Goal: Transaction & Acquisition: Obtain resource

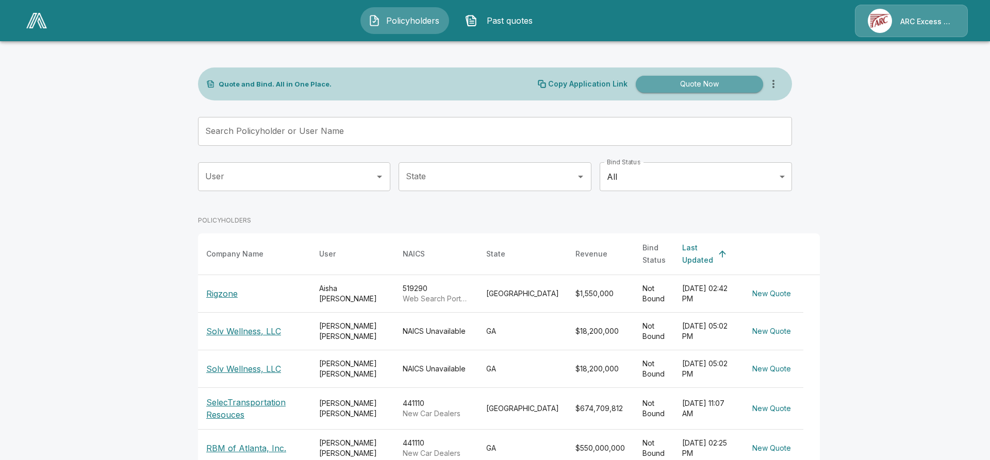
click at [697, 81] on button "Quote Now" at bounding box center [699, 84] width 127 height 17
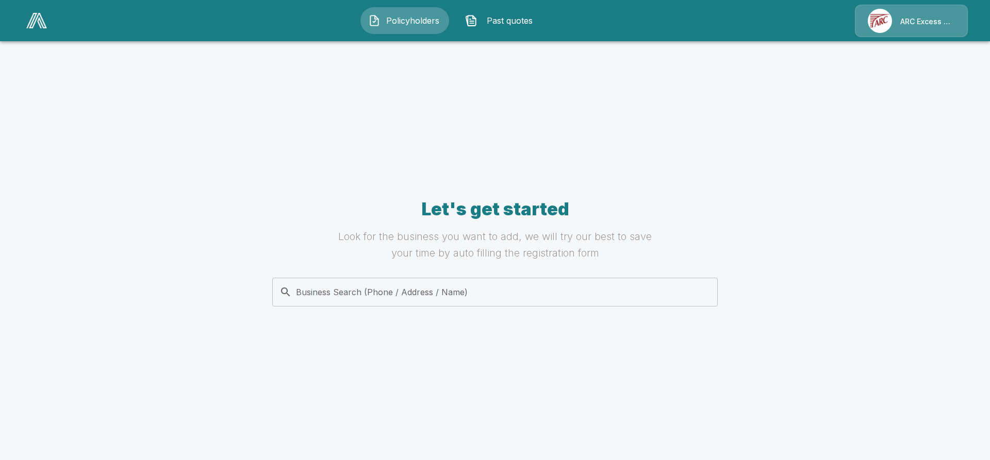
click at [362, 289] on input "Business Search (Phone / Address / Name)" at bounding box center [493, 292] width 432 height 20
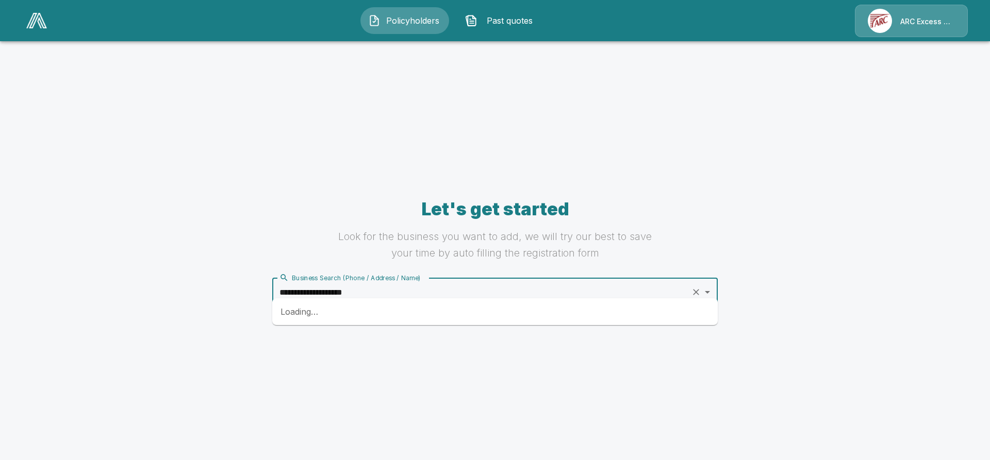
type input "**********"
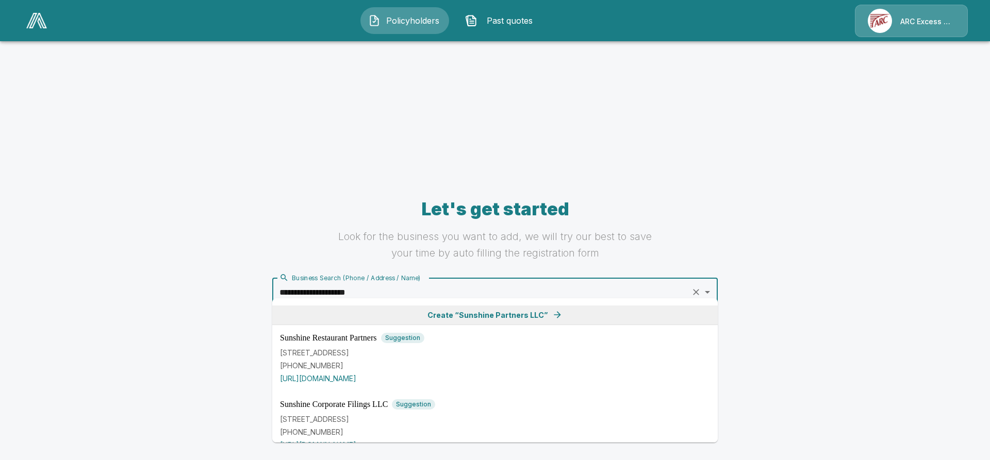
click at [493, 313] on span "Create “ Sunshine Partners LLC ”" at bounding box center [487, 315] width 121 height 11
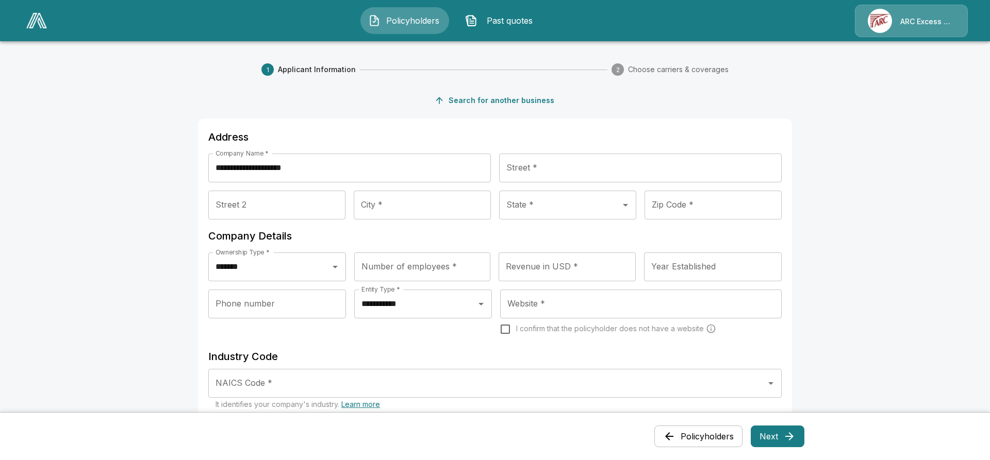
click at [544, 160] on input "Street *" at bounding box center [640, 168] width 282 height 29
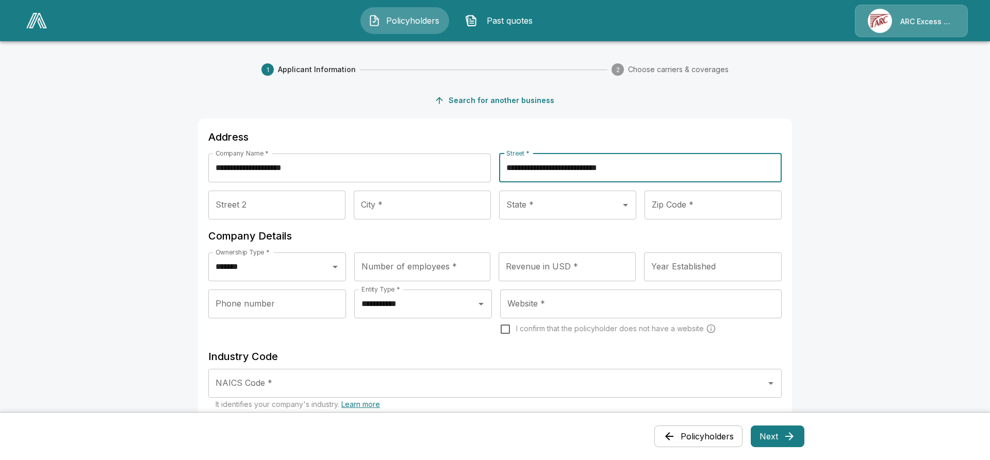
type input "**********"
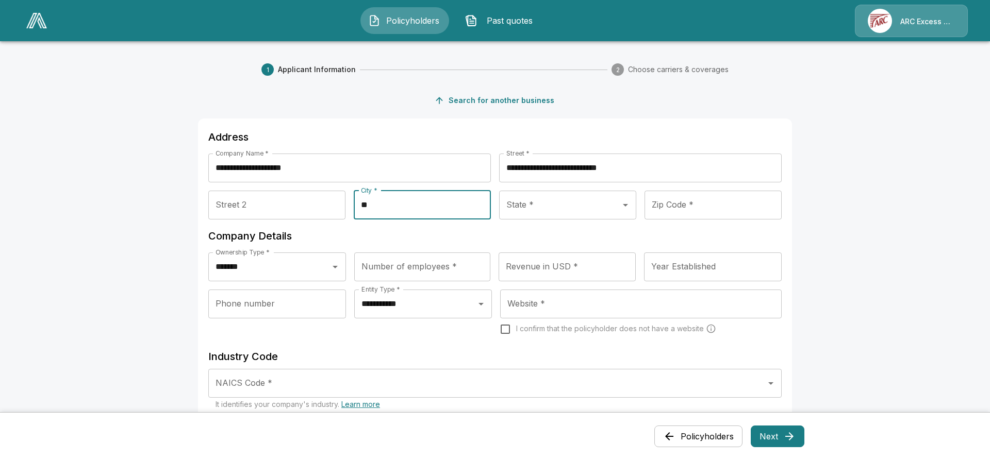
type input "*"
type input "**"
type input "********"
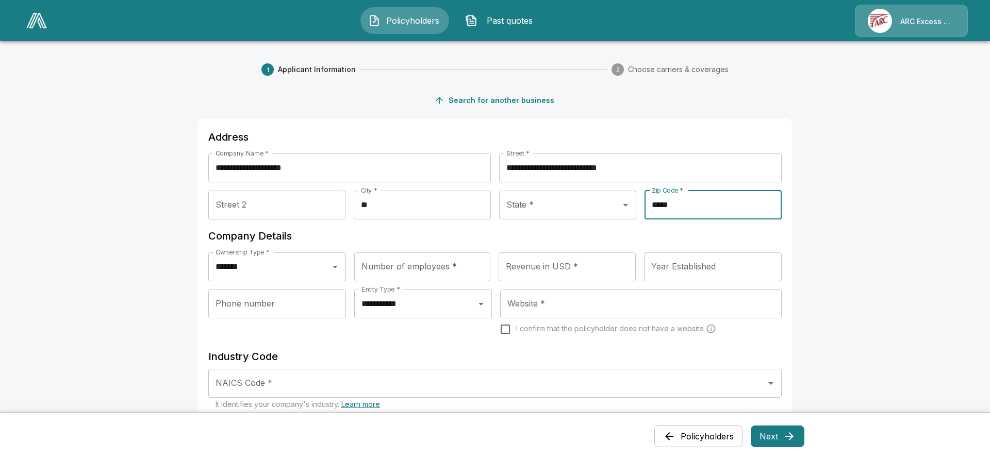
type input "*****"
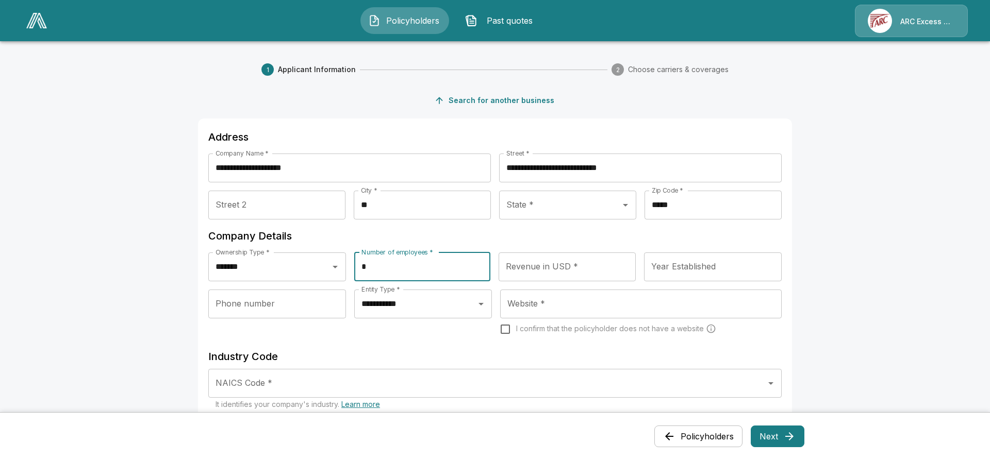
type input "*"
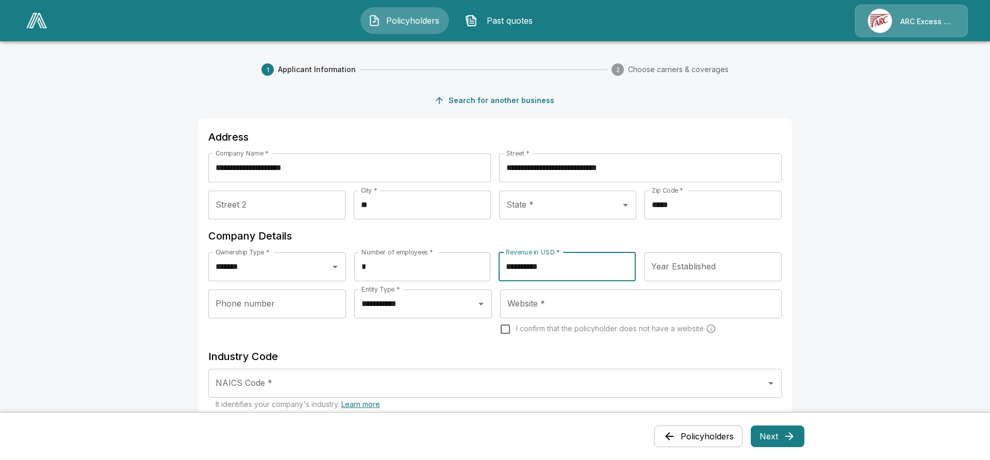
type input "**********"
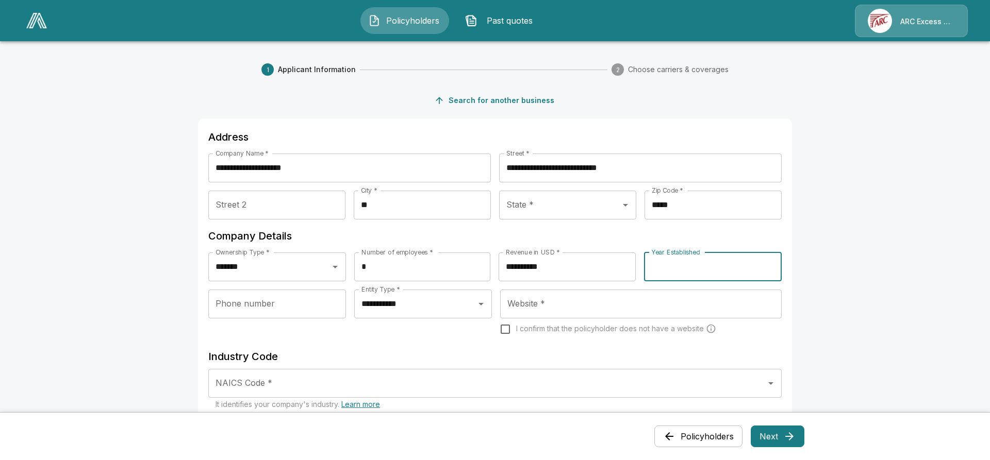
type input "****"
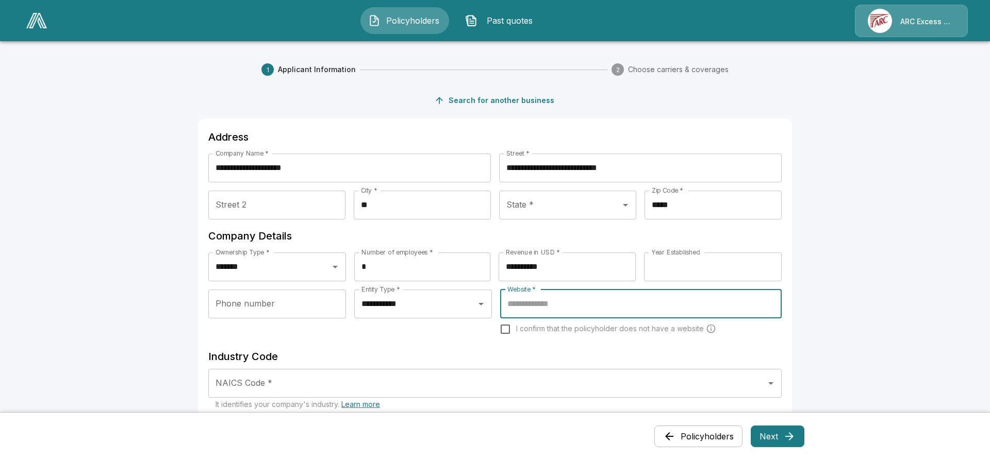
click at [560, 294] on input "Website *" at bounding box center [641, 304] width 272 height 20
paste input "*"
click at [560, 294] on input "Website *" at bounding box center [641, 304] width 272 height 20
type input "**********"
click at [280, 374] on input "NAICS Code *" at bounding box center [487, 384] width 548 height 20
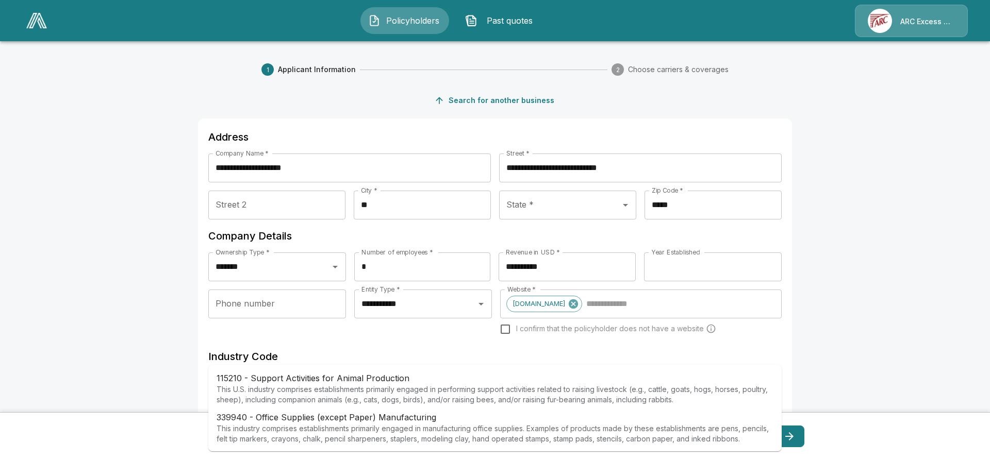
type input "*"
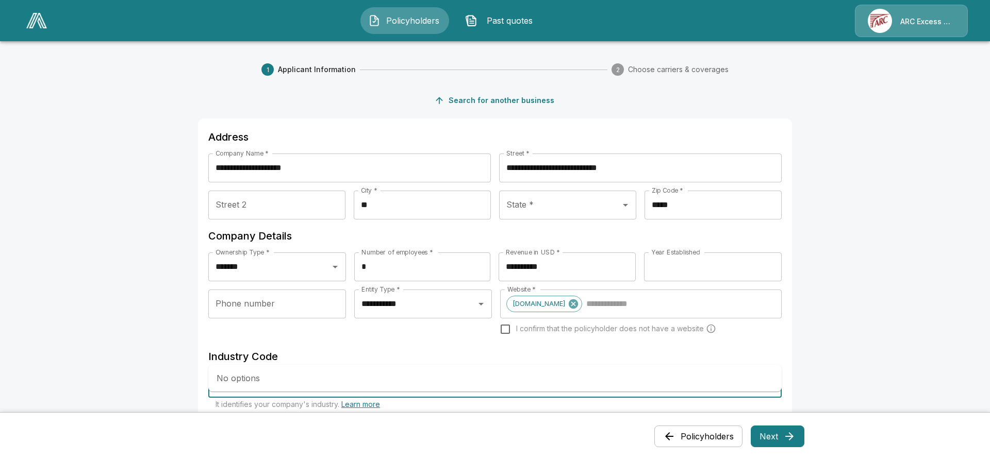
type input "*"
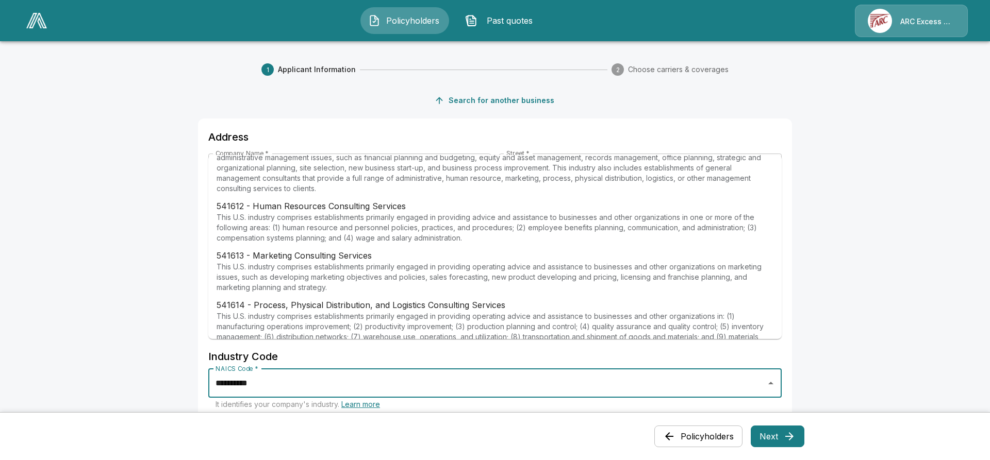
scroll to position [93, 0]
click at [317, 261] on p "This U.S. industry comprises establishments primarily engaged in providing oper…" at bounding box center [494, 276] width 557 height 31
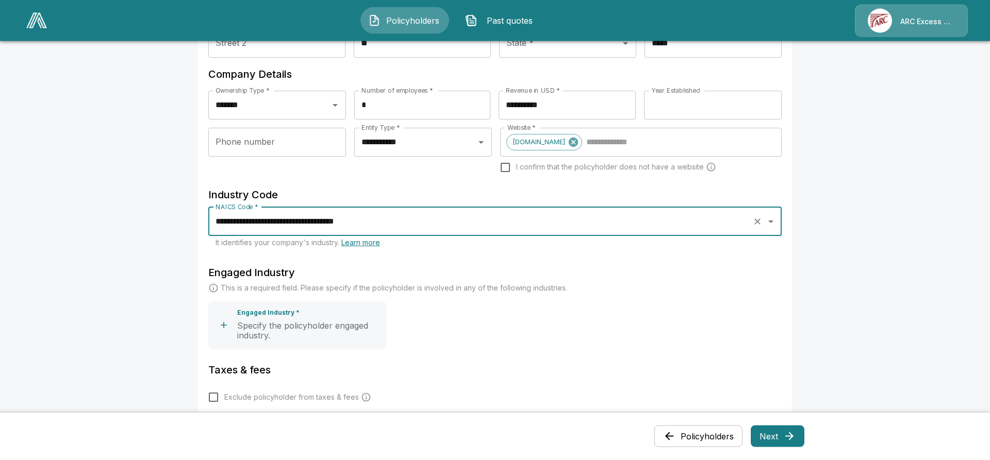
scroll to position [173, 0]
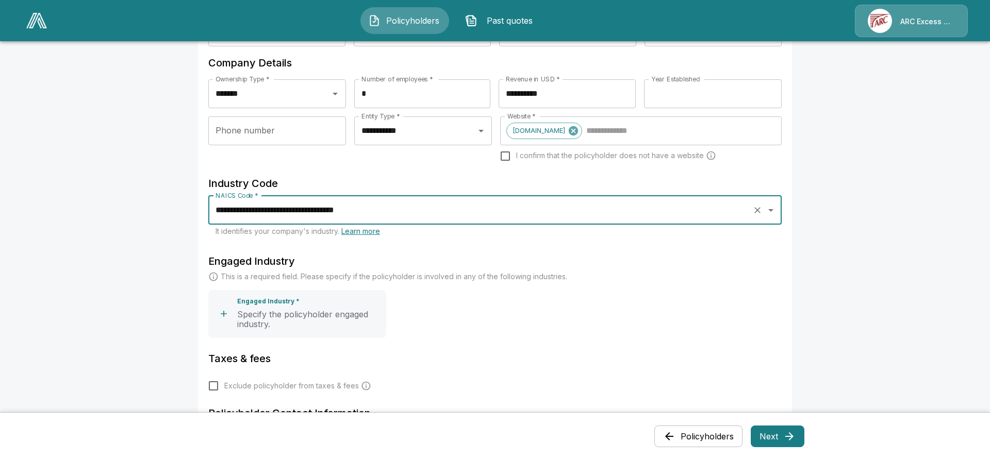
type input "**********"
click at [225, 309] on icon "button" at bounding box center [224, 314] width 10 height 10
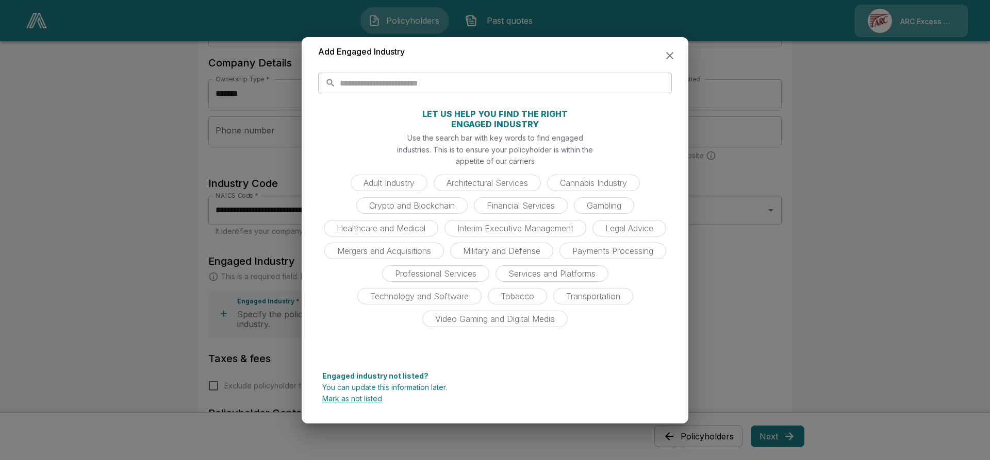
click at [391, 82] on input "text" at bounding box center [506, 83] width 332 height 21
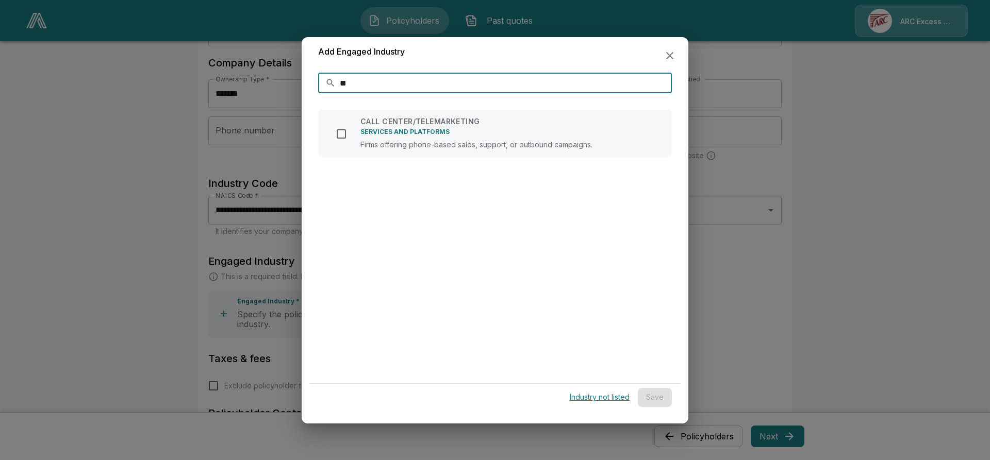
type input "*"
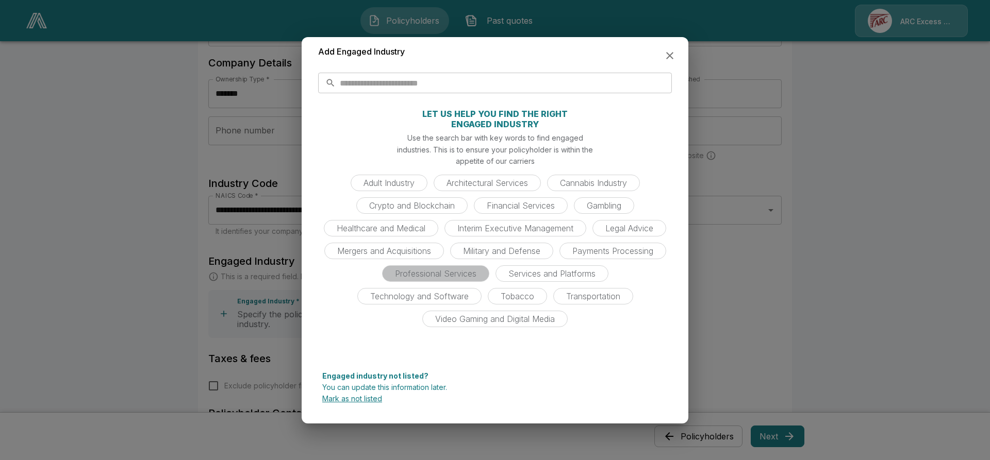
click at [431, 272] on span "Professional Services" at bounding box center [436, 274] width 94 height 10
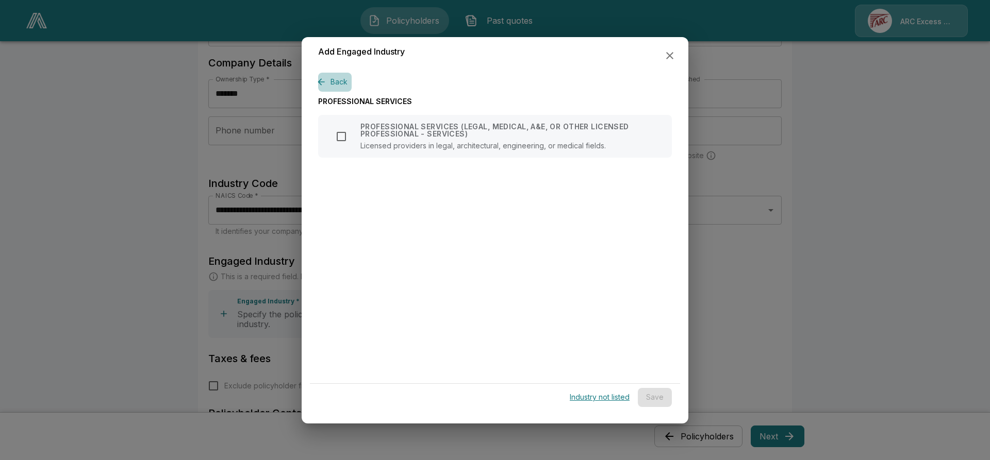
click at [341, 82] on button "Back" at bounding box center [335, 82] width 34 height 19
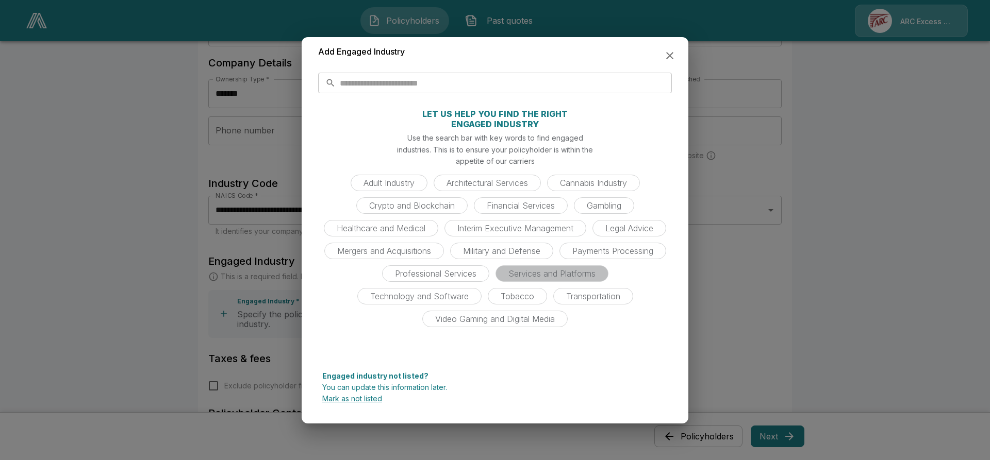
click at [534, 271] on span "Services and Platforms" at bounding box center [551, 274] width 99 height 10
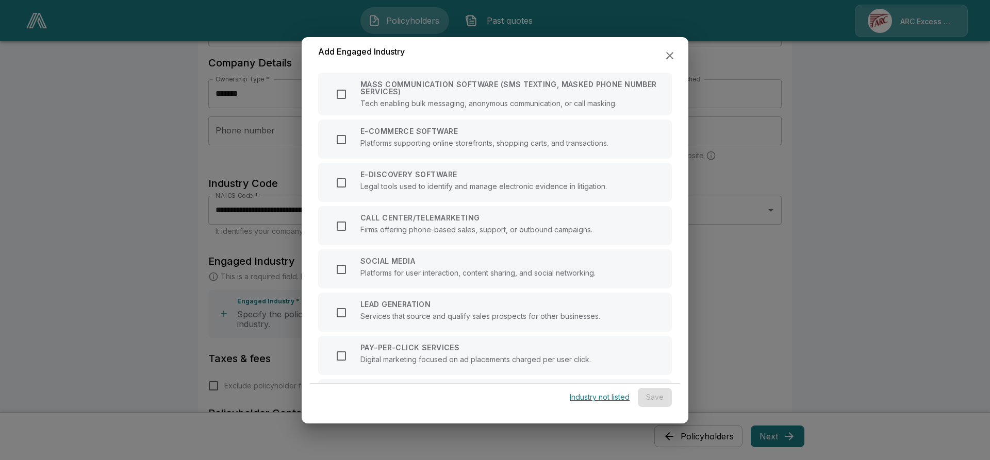
scroll to position [0, 0]
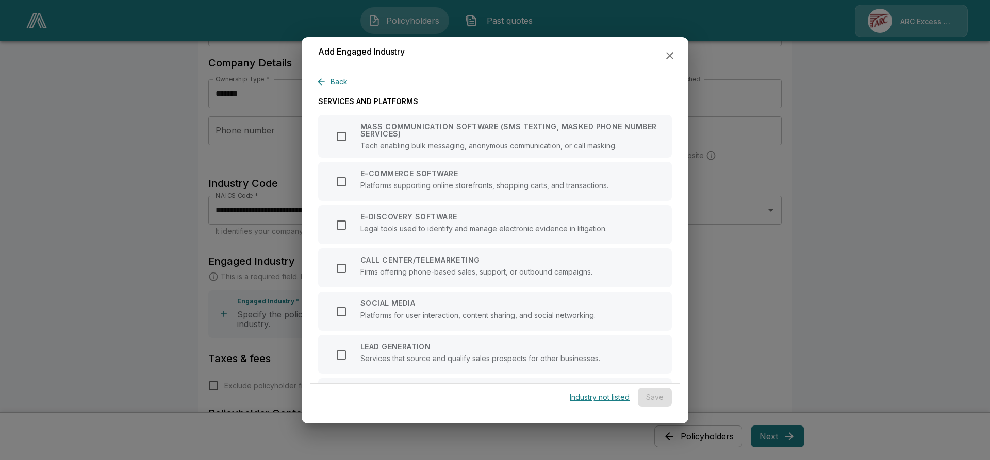
click at [334, 81] on button "Back" at bounding box center [335, 82] width 34 height 19
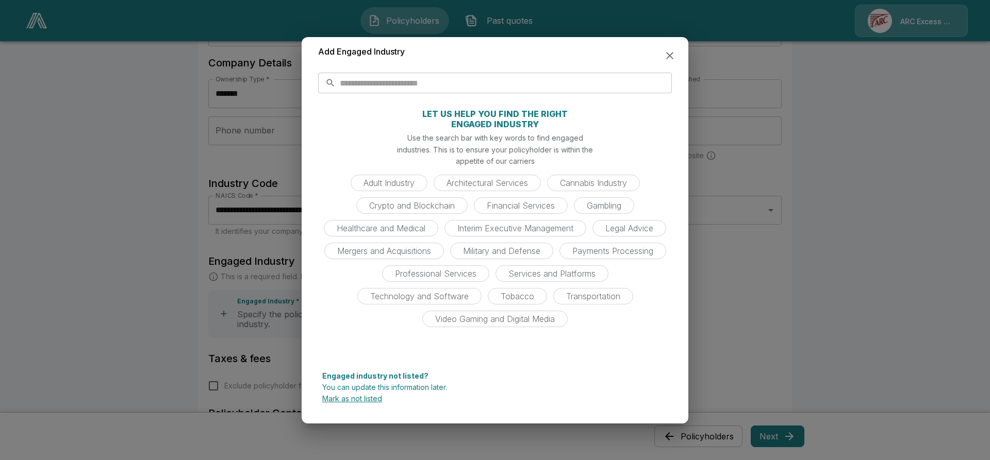
click at [366, 83] on input "text" at bounding box center [506, 83] width 332 height 21
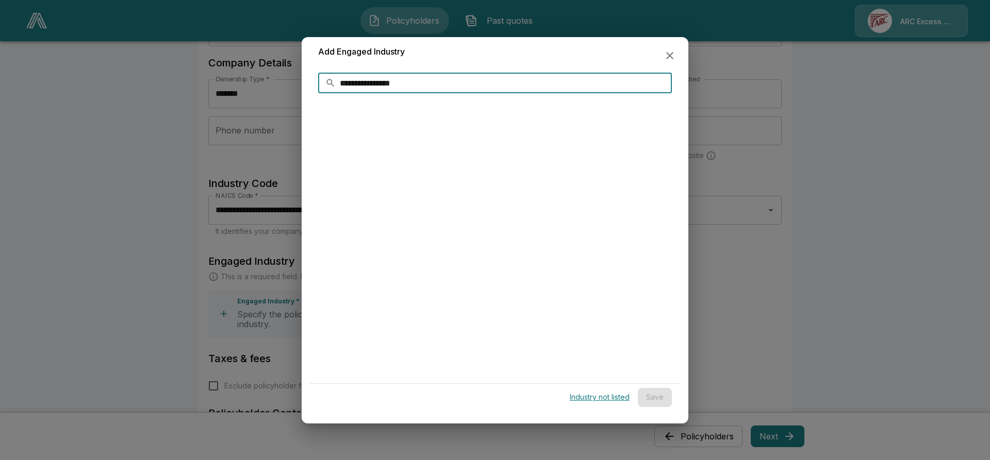
click at [345, 82] on input "**********" at bounding box center [506, 83] width 332 height 21
type input "*********"
click at [585, 401] on p "Industry not listed" at bounding box center [600, 397] width 60 height 7
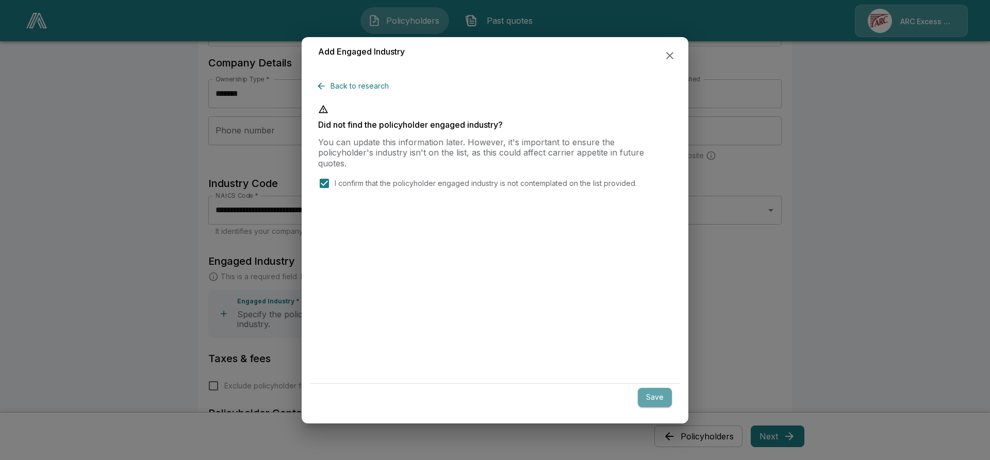
click at [649, 396] on button "Save" at bounding box center [655, 397] width 34 height 19
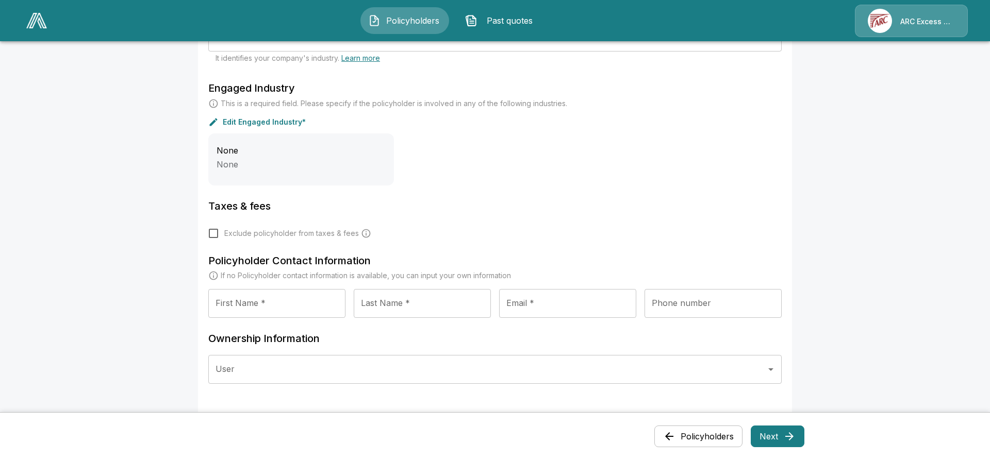
scroll to position [387, 0]
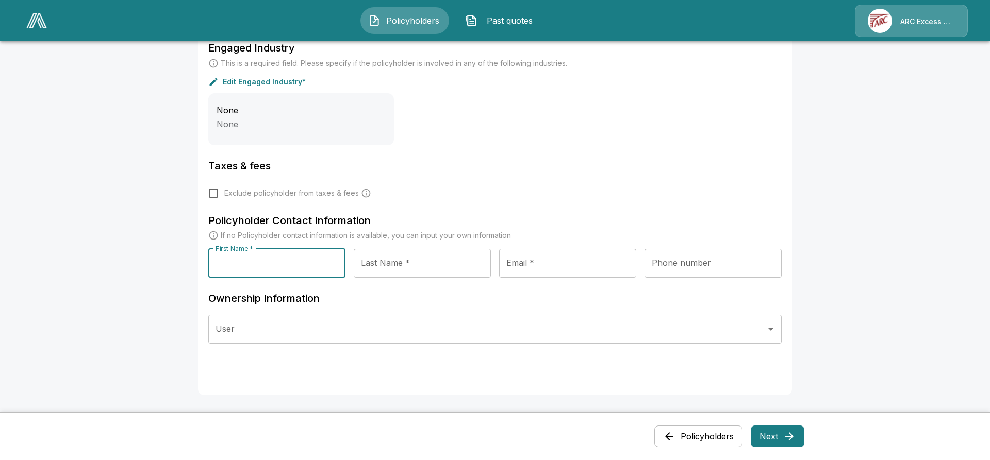
click at [272, 249] on input "First Name *" at bounding box center [276, 263] width 137 height 29
type input "******"
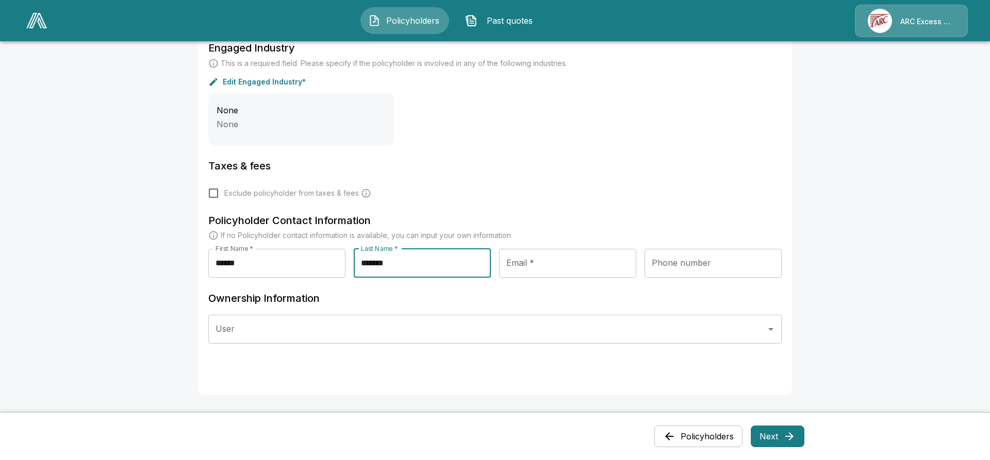
type input "*******"
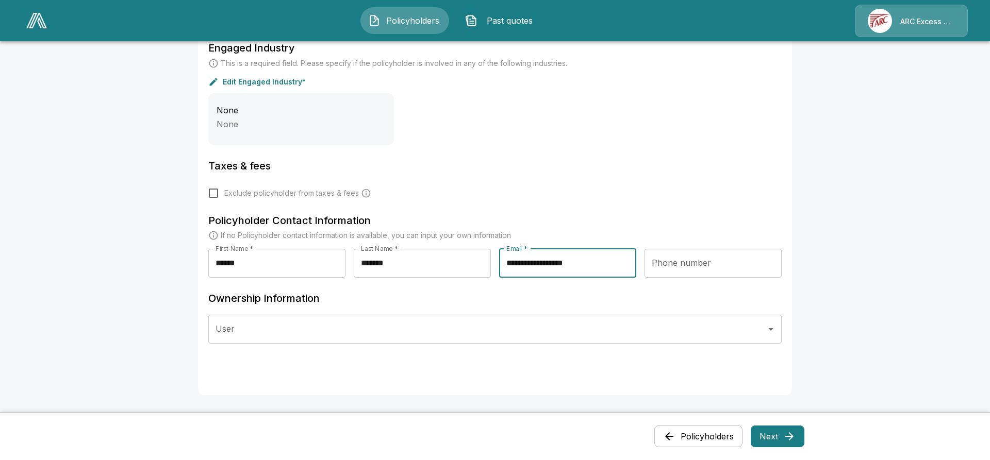
type input "**********"
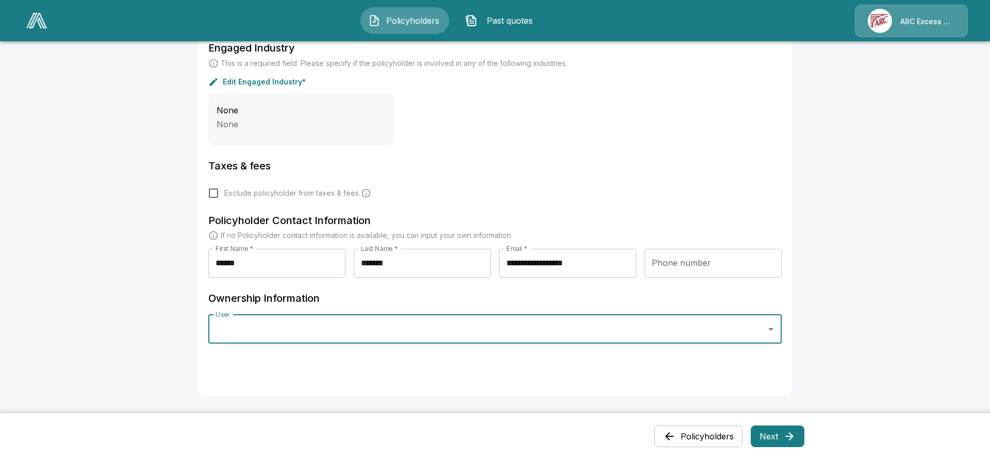
click at [772, 323] on icon "Open" at bounding box center [770, 329] width 12 height 12
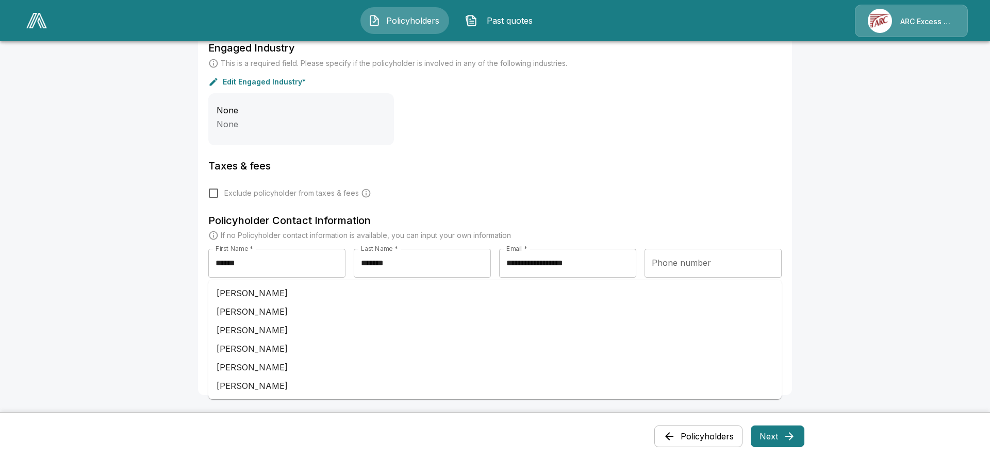
click at [244, 340] on li "Joe Gravier" at bounding box center [494, 349] width 573 height 19
type input "**********"
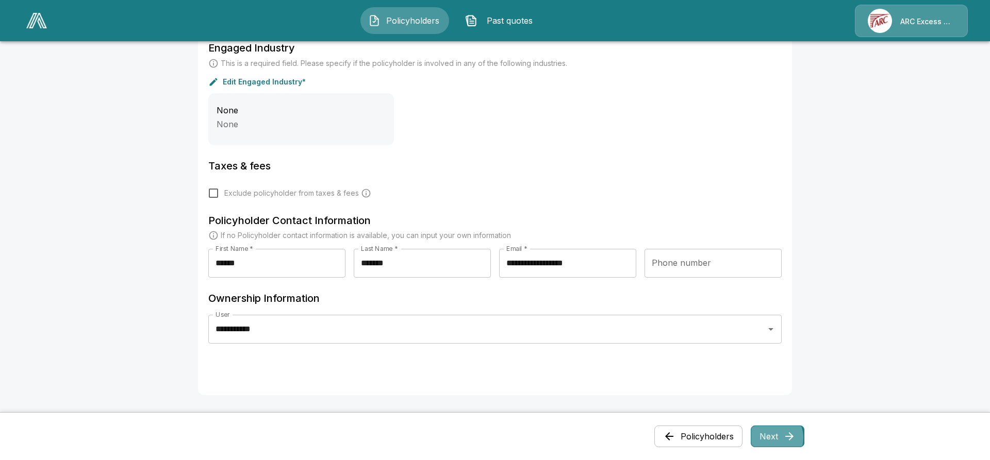
click at [773, 438] on button "Next" at bounding box center [778, 437] width 54 height 22
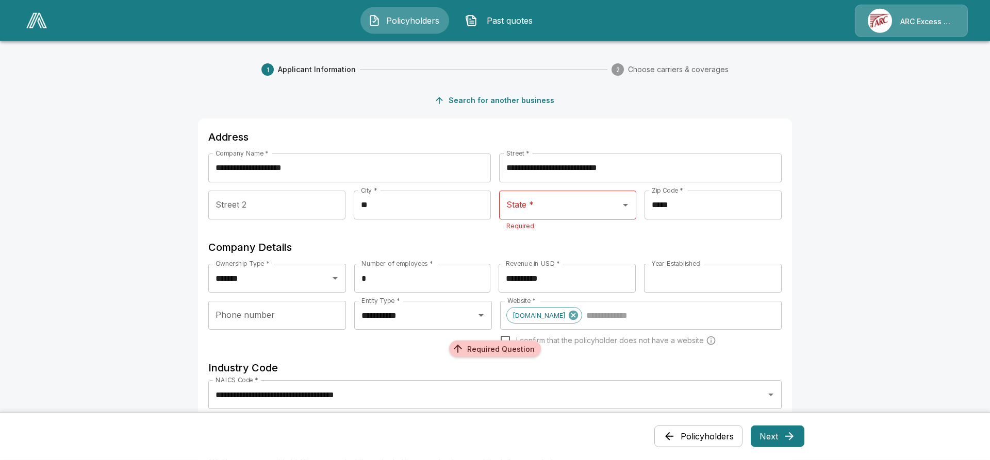
scroll to position [0, 0]
click at [531, 195] on input "State *" at bounding box center [553, 205] width 99 height 20
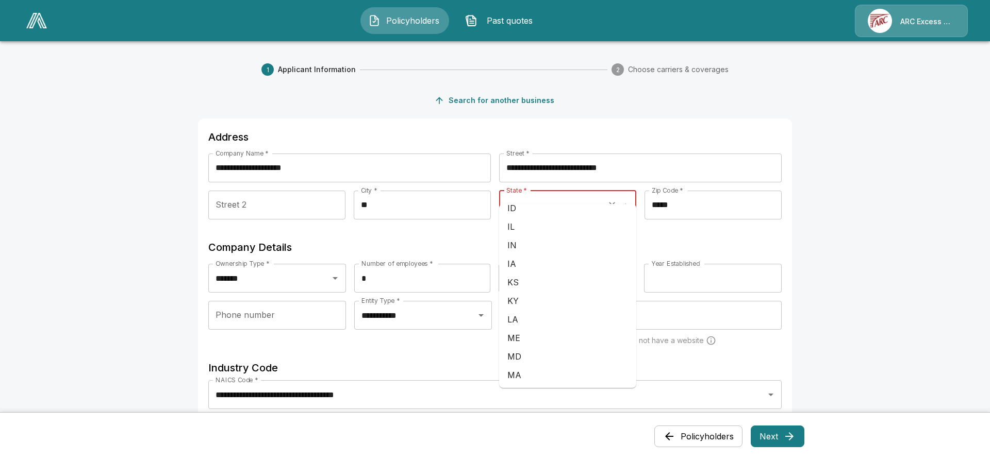
scroll to position [418, 0]
click at [513, 385] on li "NY" at bounding box center [567, 394] width 137 height 19
type input "**"
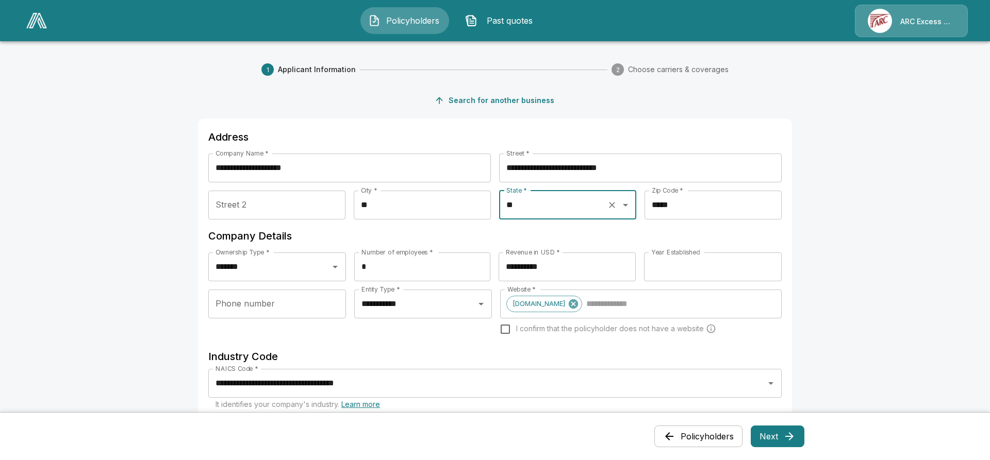
click at [774, 435] on button "Next" at bounding box center [778, 437] width 54 height 22
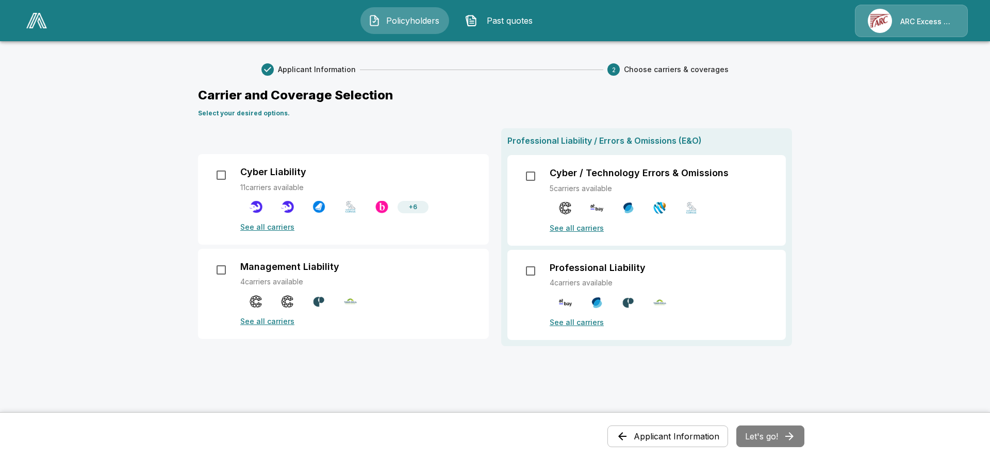
click at [258, 225] on p "See all carriers" at bounding box center [358, 227] width 236 height 11
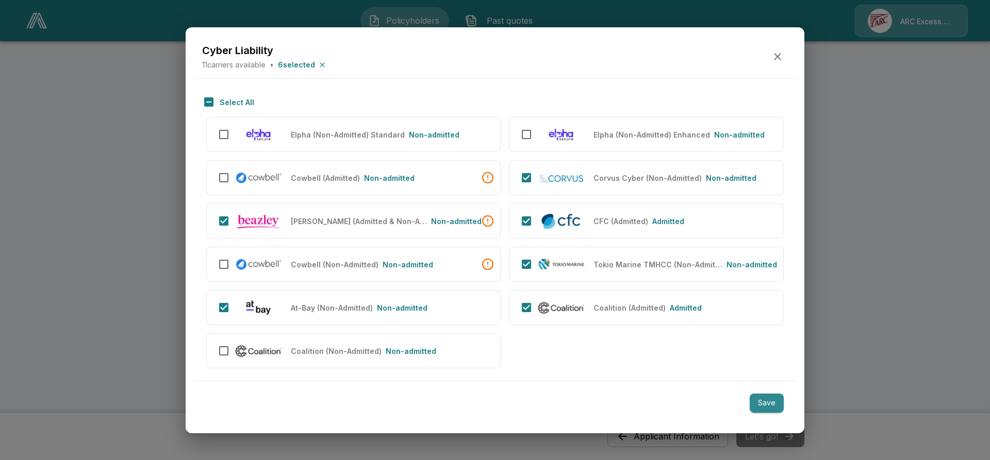
click at [772, 394] on button "Save" at bounding box center [766, 403] width 34 height 19
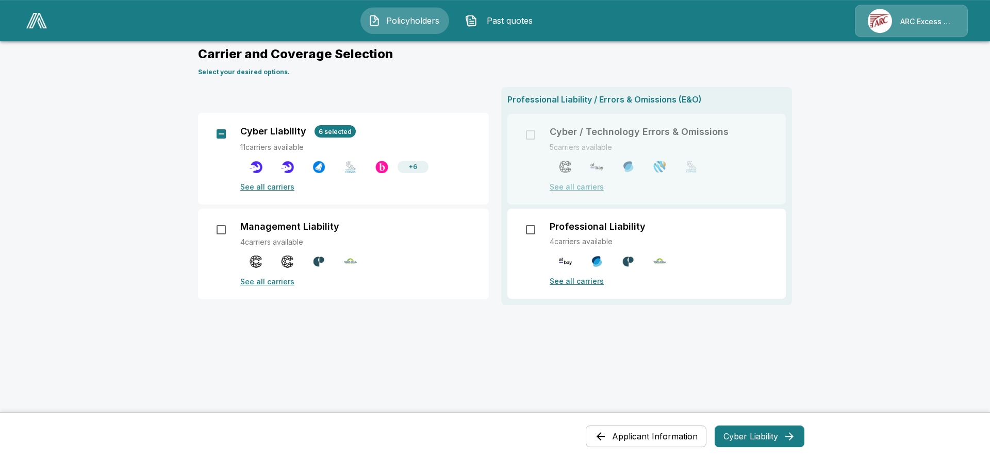
scroll to position [124, 0]
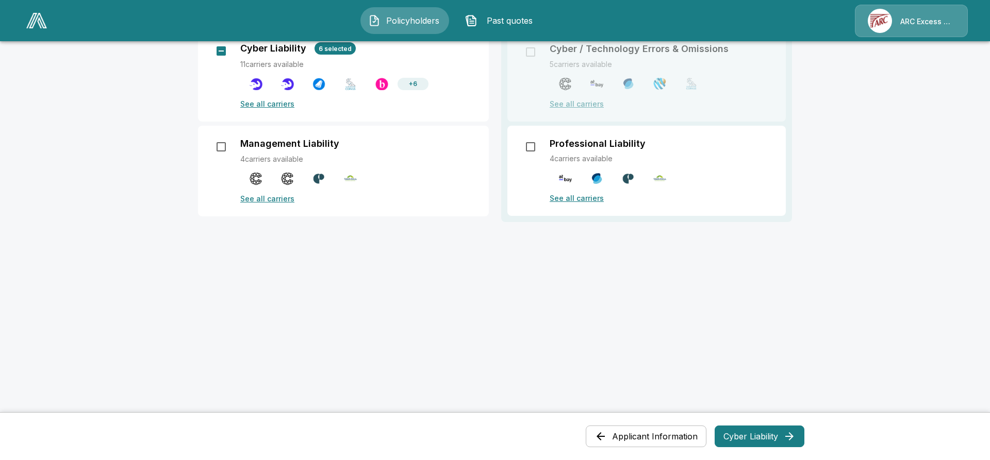
click at [755, 437] on button "Cyber Liability" at bounding box center [759, 437] width 90 height 22
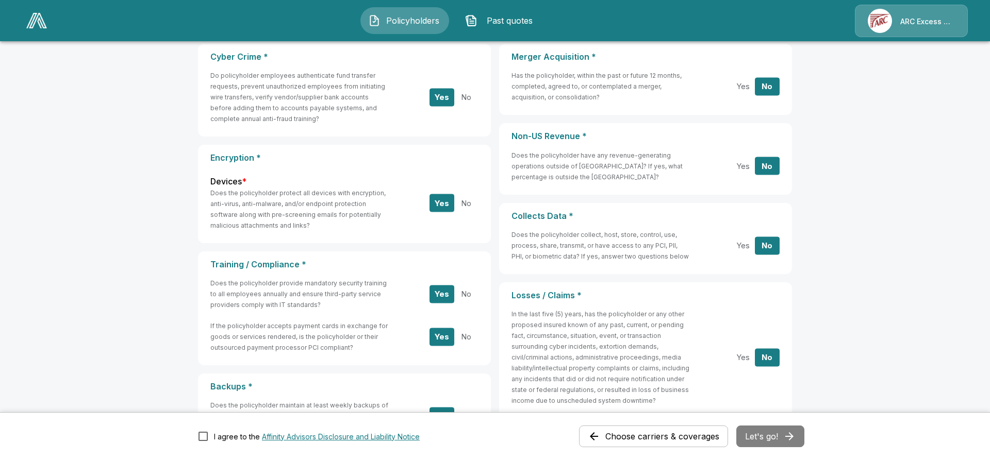
scroll to position [0, 0]
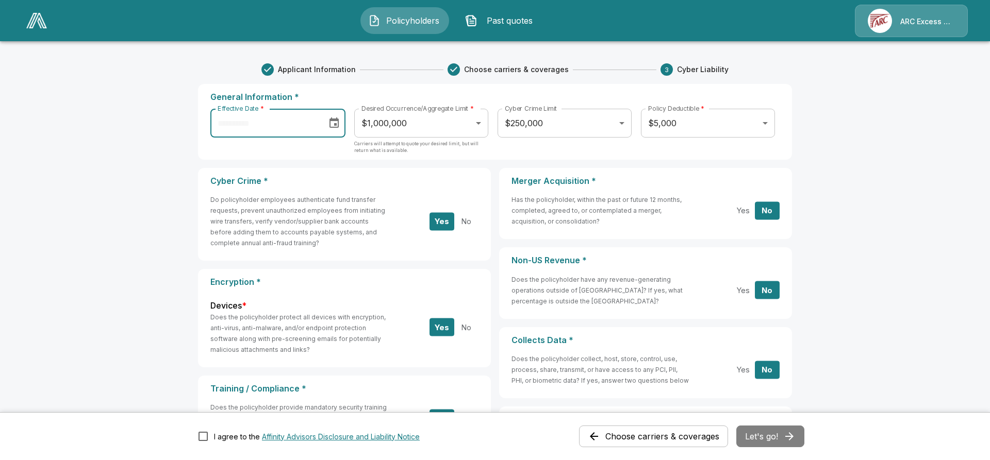
type input "**********"
click at [295, 122] on input "**********" at bounding box center [264, 123] width 109 height 29
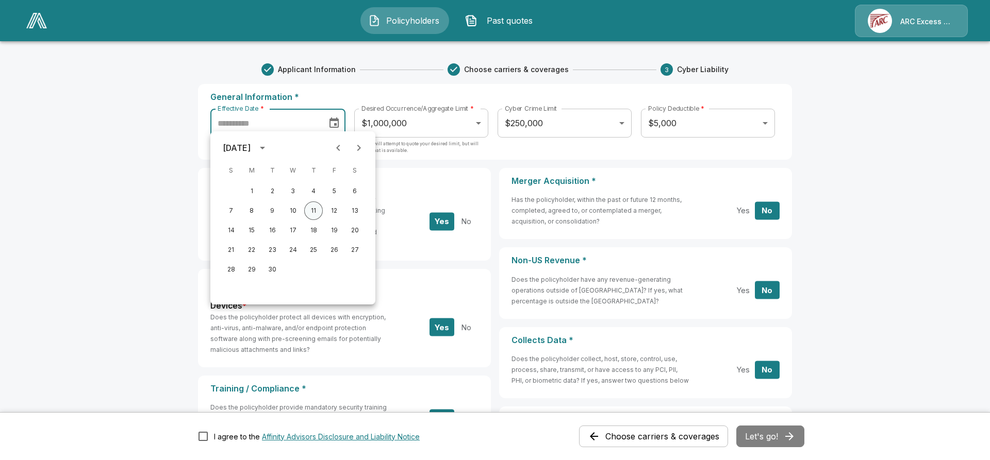
click at [315, 210] on button "11" at bounding box center [313, 211] width 19 height 19
type input "**********"
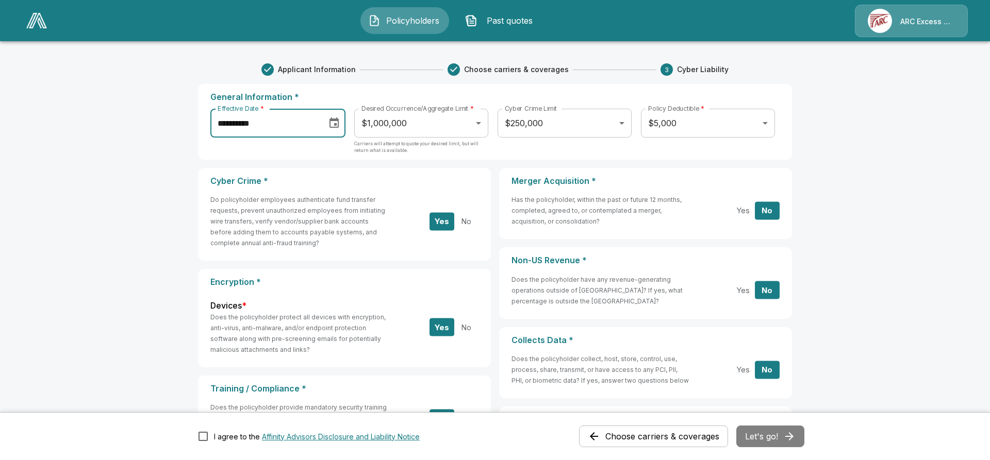
click at [661, 124] on body "**********" at bounding box center [495, 429] width 990 height 858
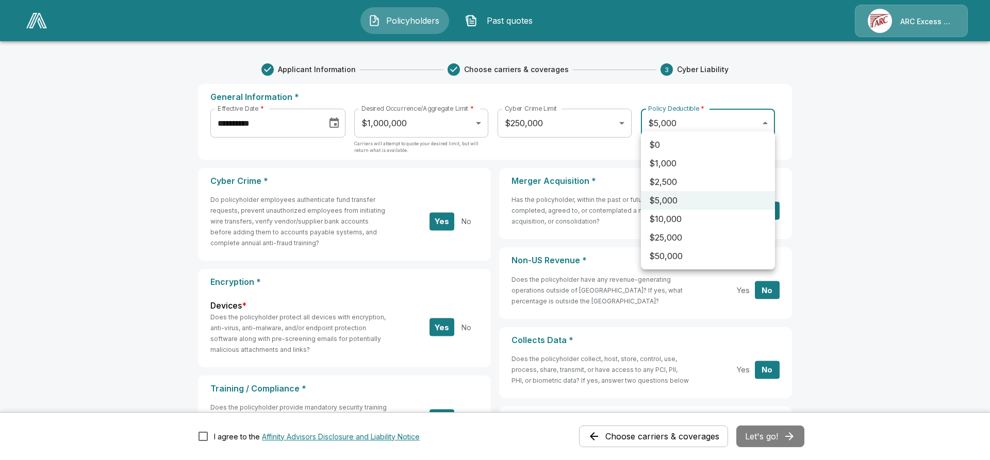
click at [660, 141] on li "$0" at bounding box center [708, 145] width 134 height 19
type input "*"
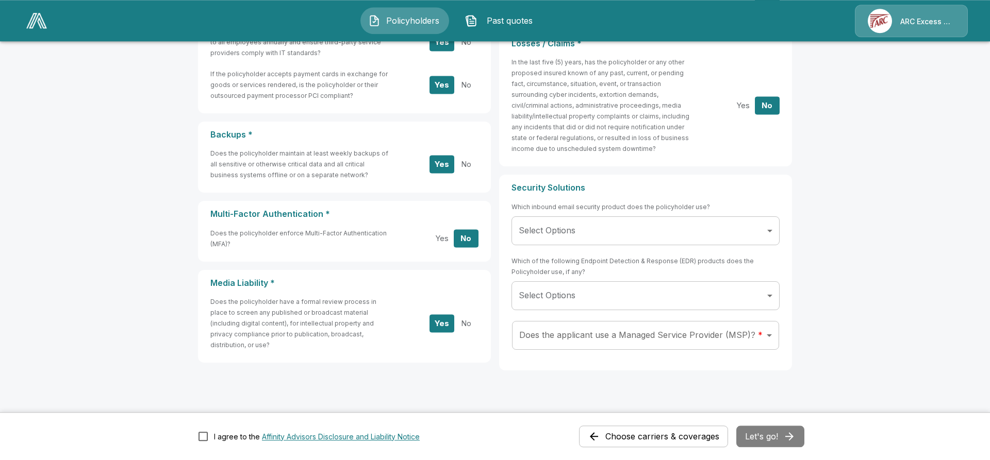
scroll to position [384, 0]
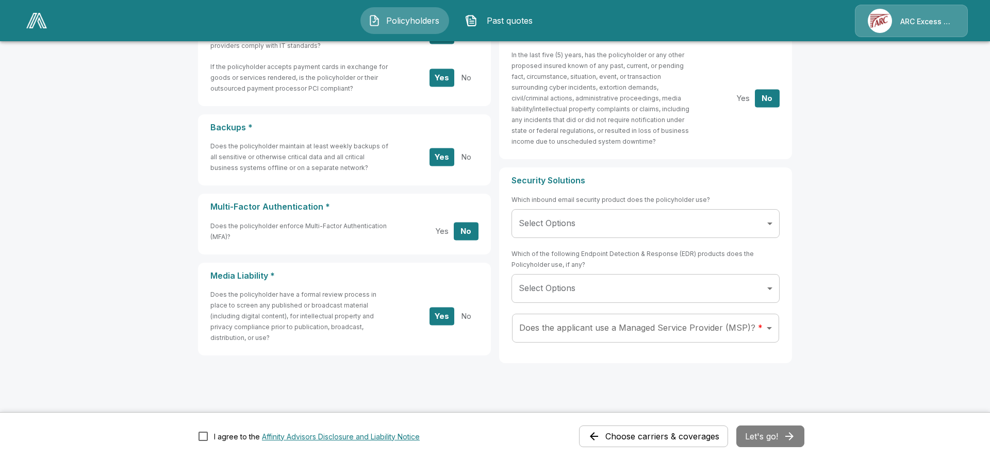
click at [591, 317] on body "**********" at bounding box center [495, 45] width 990 height 858
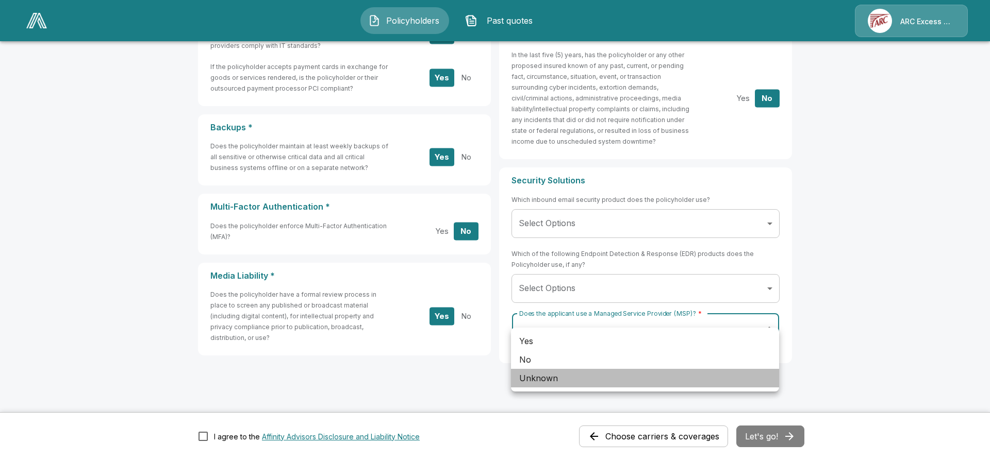
click at [538, 374] on li "Unknown" at bounding box center [645, 378] width 268 height 19
type input "*******"
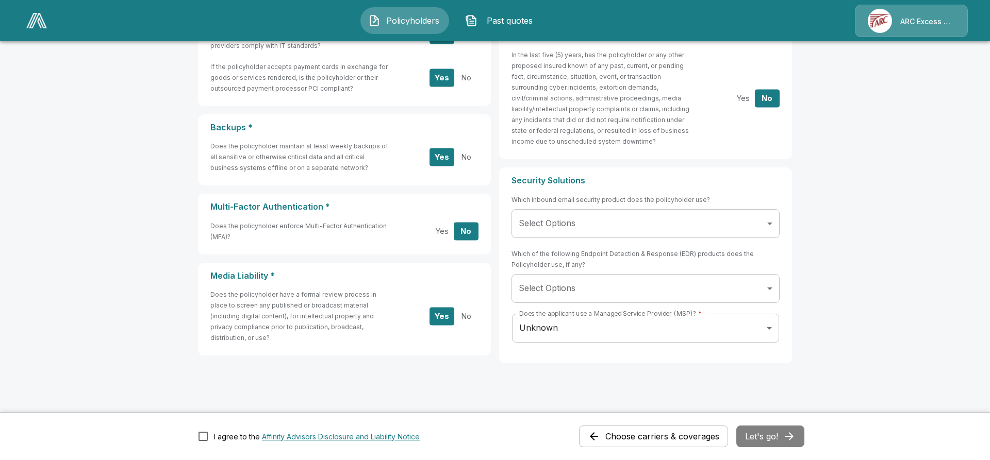
click at [781, 436] on div "Choose carriers & coverages Let's go!" at bounding box center [691, 437] width 225 height 22
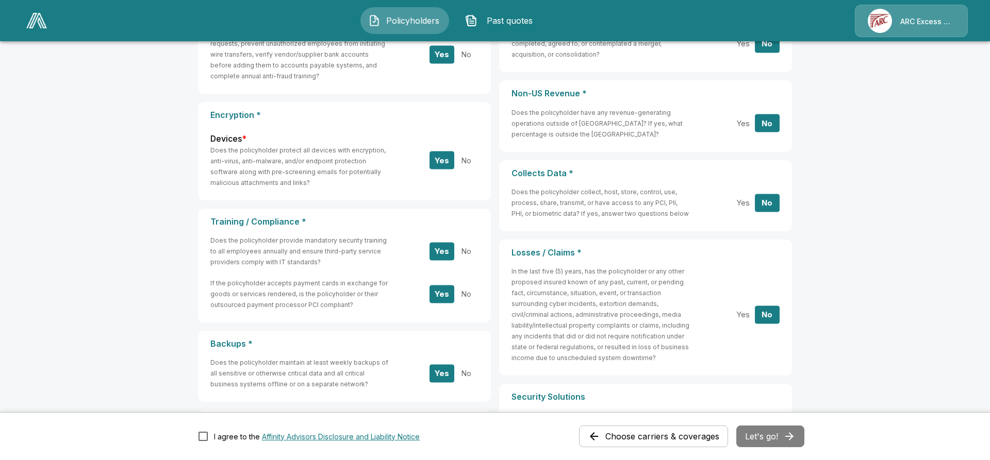
scroll to position [0, 0]
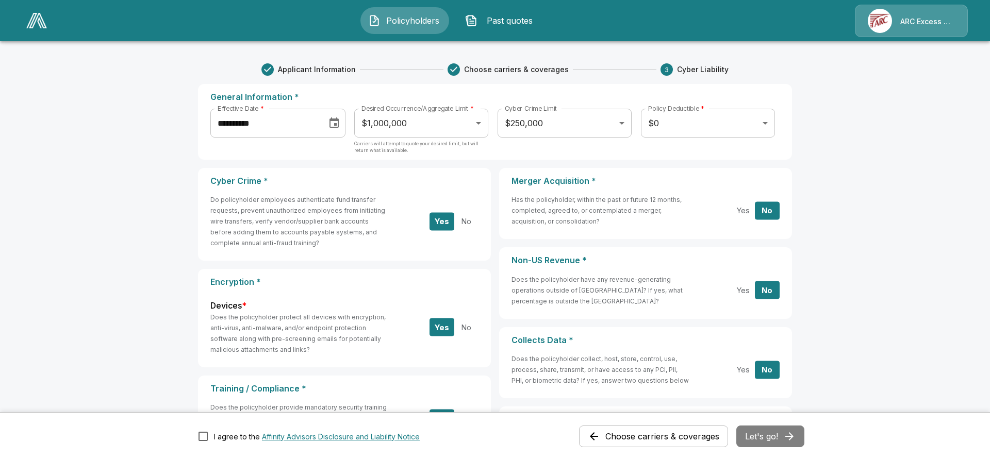
click at [719, 125] on body "**********" at bounding box center [495, 429] width 990 height 858
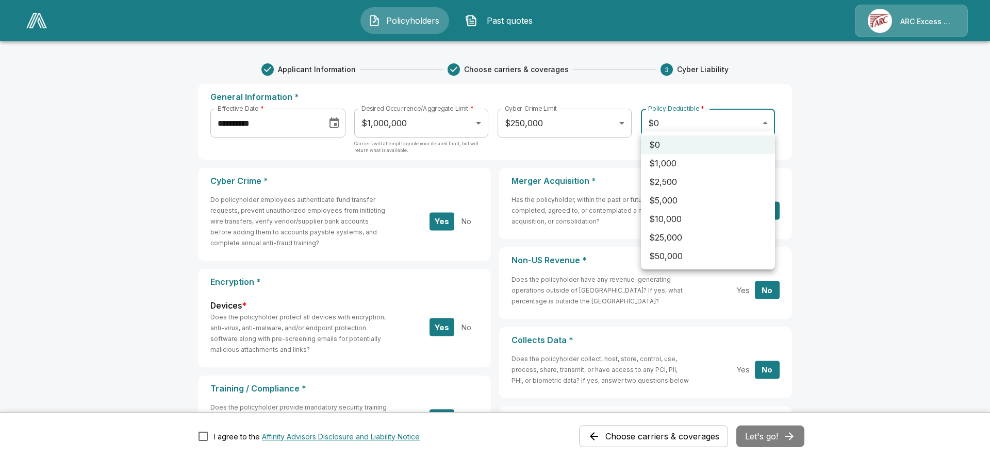
click at [681, 141] on li "$0" at bounding box center [708, 145] width 134 height 19
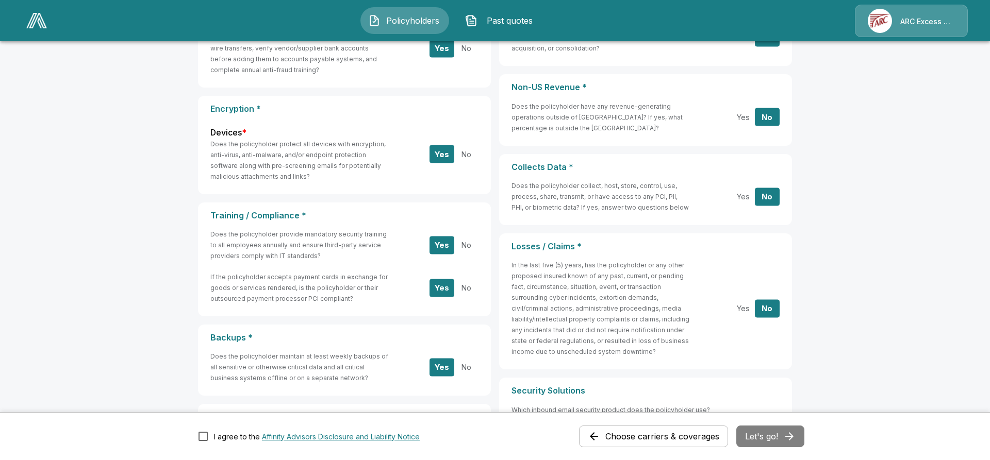
scroll to position [384, 0]
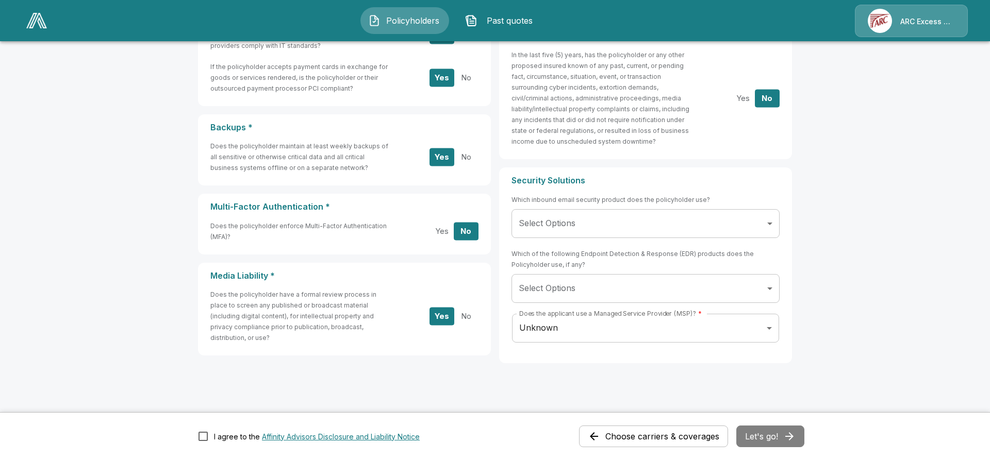
click at [763, 436] on div "Choose carriers & coverages Let's go!" at bounding box center [691, 437] width 225 height 22
click at [773, 434] on button "Let's go!" at bounding box center [770, 437] width 68 height 22
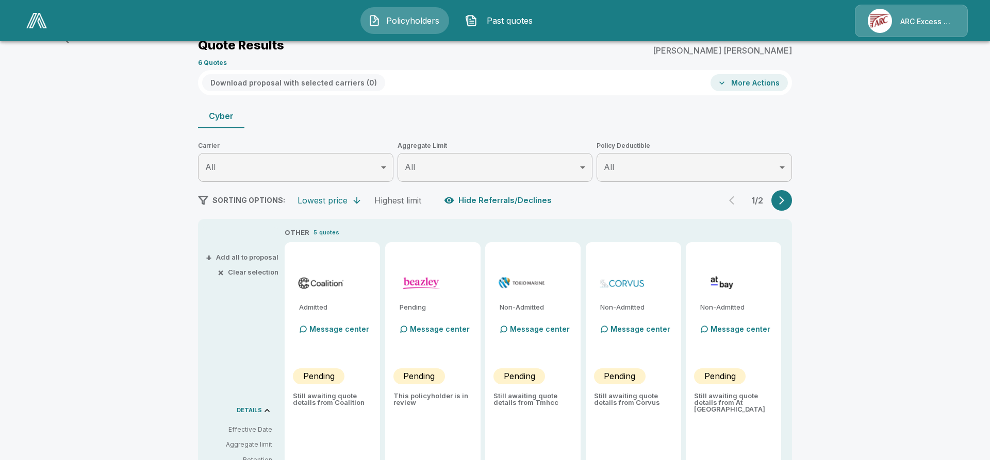
type input "*******"
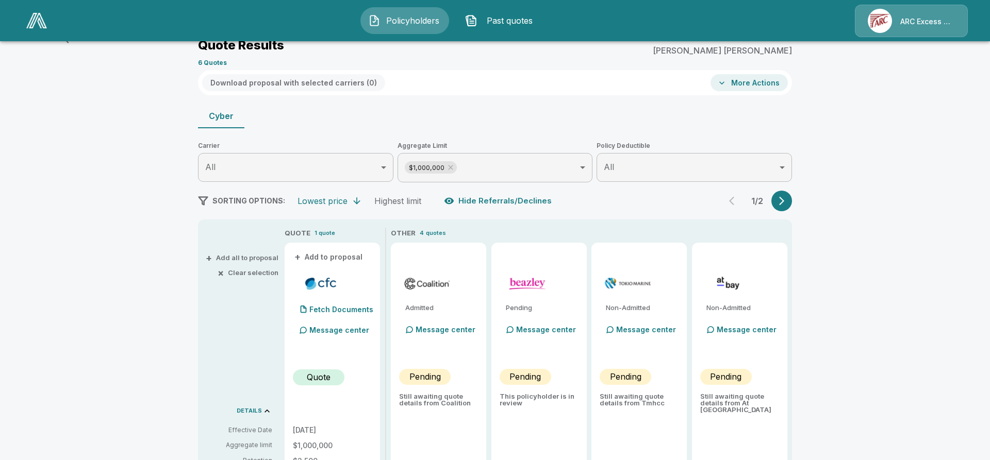
click at [782, 196] on icon "button" at bounding box center [781, 201] width 10 height 10
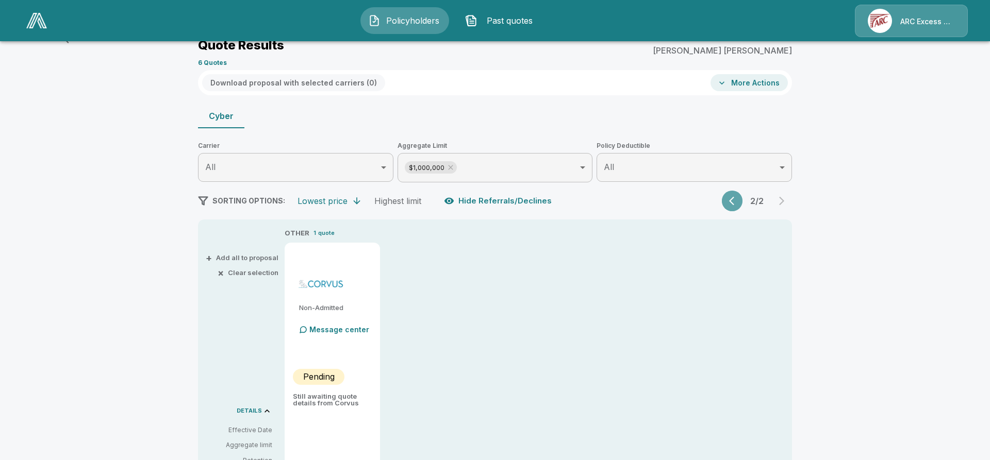
click at [732, 196] on icon "button" at bounding box center [734, 201] width 10 height 10
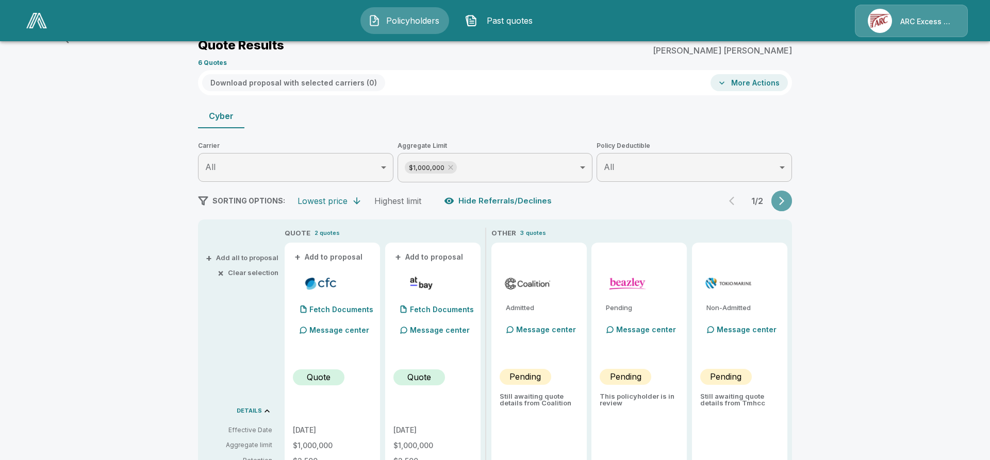
click at [780, 196] on icon "button" at bounding box center [781, 201] width 10 height 10
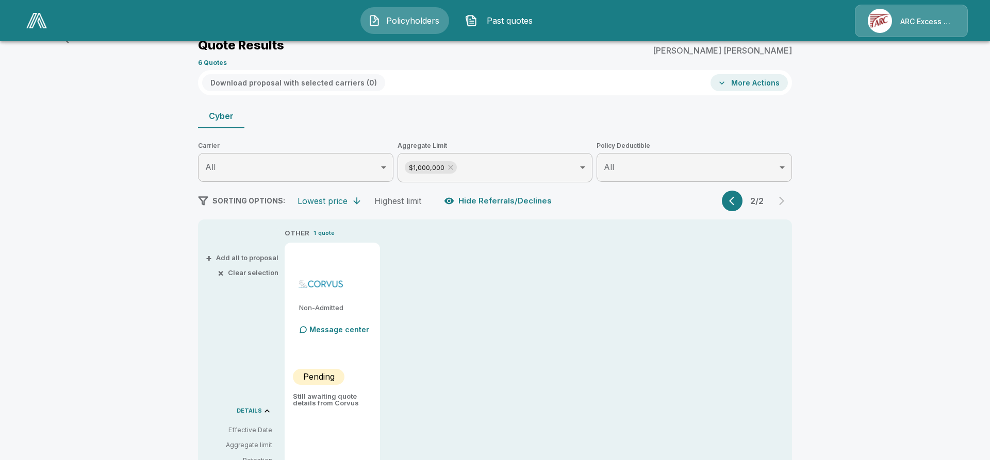
click at [728, 196] on button "button" at bounding box center [732, 201] width 21 height 21
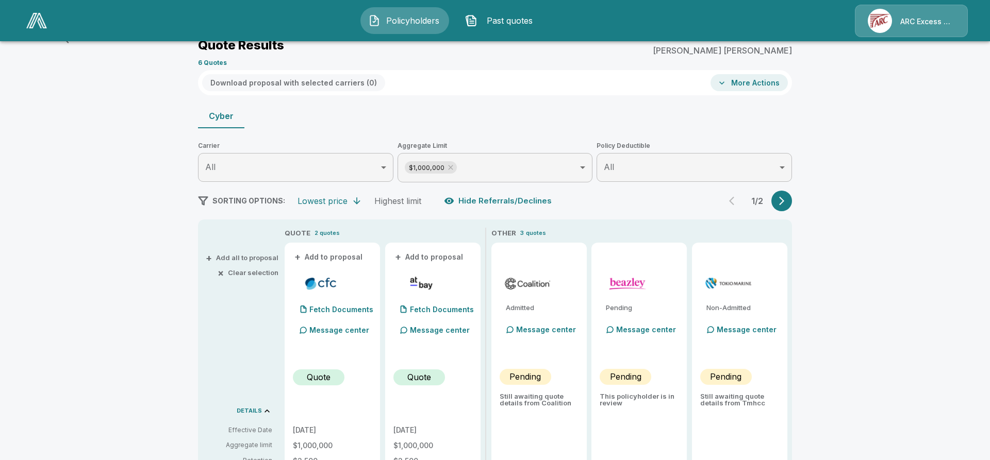
click at [315, 254] on button "+ Add to proposal" at bounding box center [329, 257] width 72 height 11
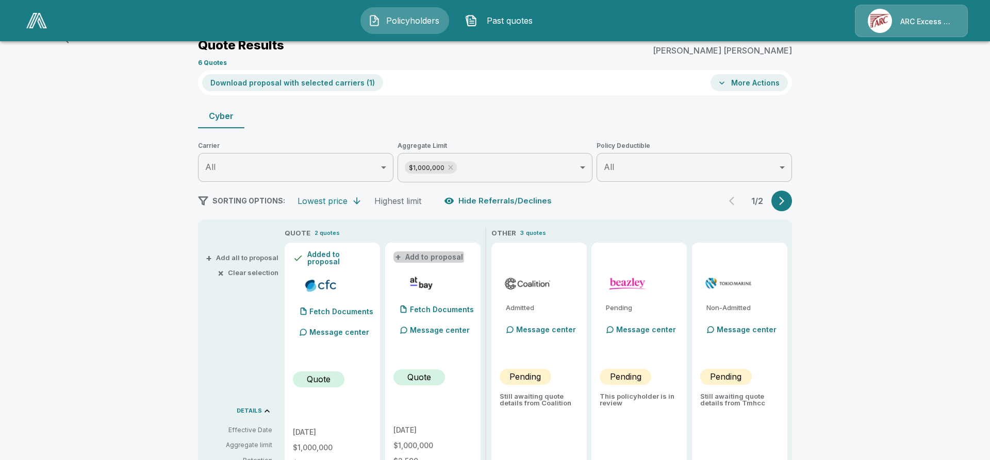
click at [413, 253] on button "+ Add to proposal" at bounding box center [429, 257] width 72 height 11
click at [782, 199] on icon "button" at bounding box center [781, 201] width 10 height 10
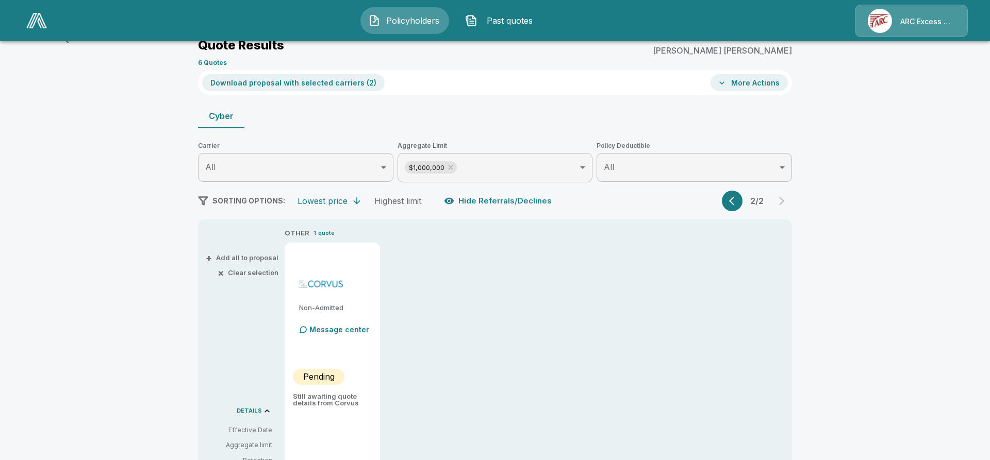
click at [735, 197] on icon "button" at bounding box center [734, 201] width 10 height 10
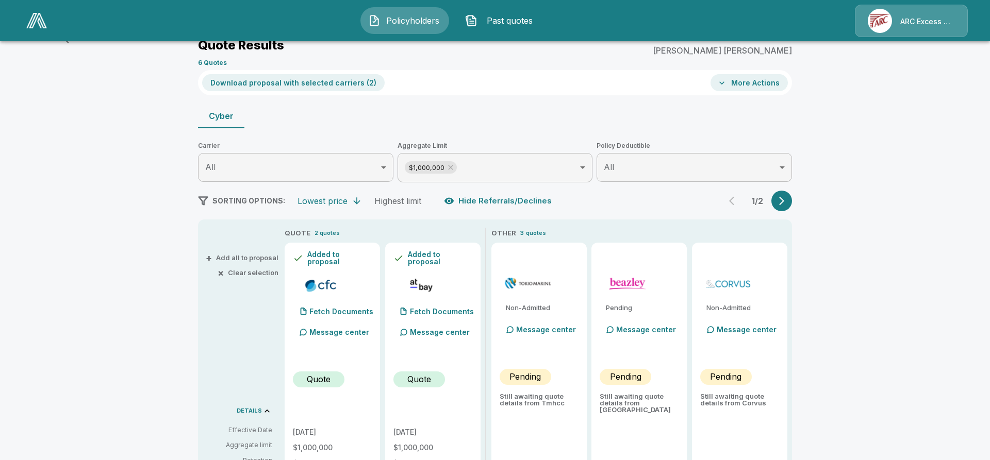
click at [784, 197] on icon "button" at bounding box center [781, 201] width 5 height 9
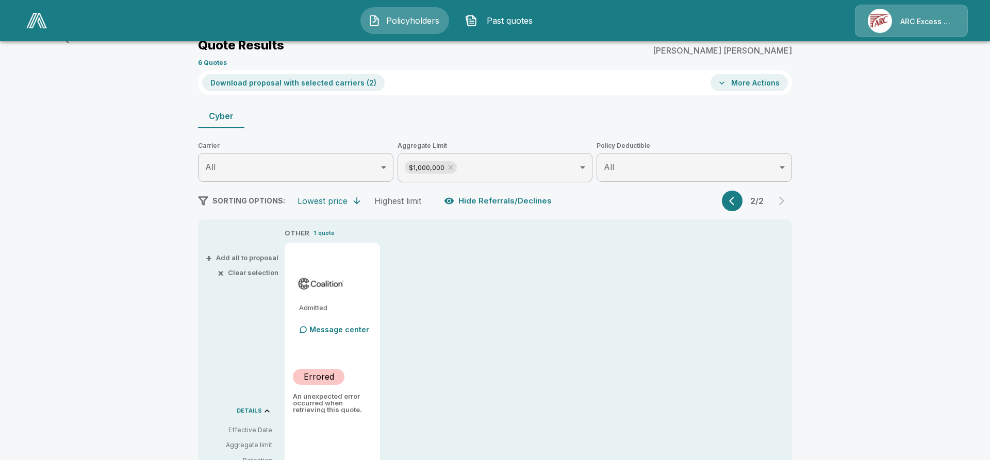
click at [734, 198] on icon "button" at bounding box center [734, 201] width 10 height 10
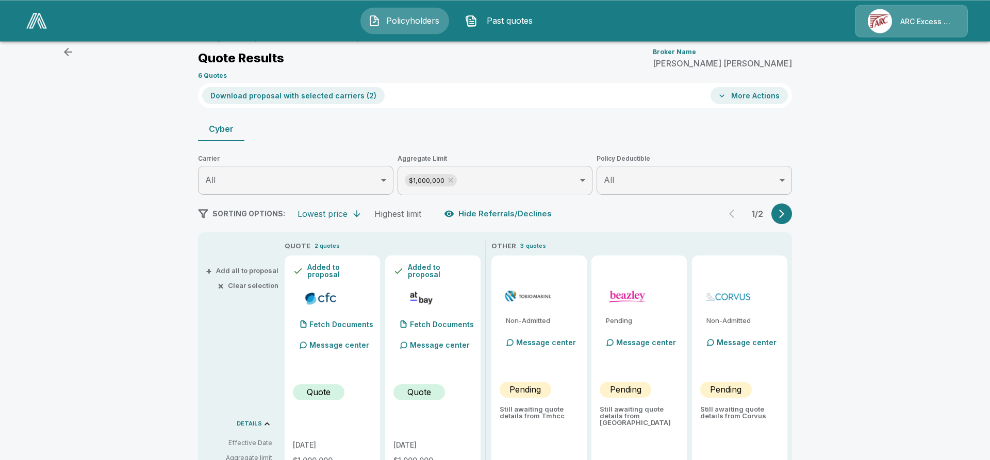
scroll to position [0, 0]
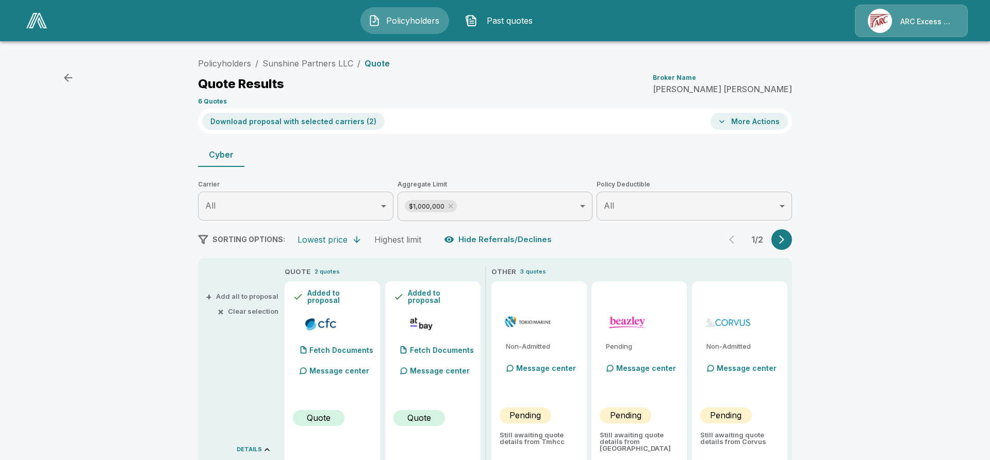
click at [302, 118] on button "Download proposal with selected carriers ( 2 )" at bounding box center [293, 121] width 182 height 17
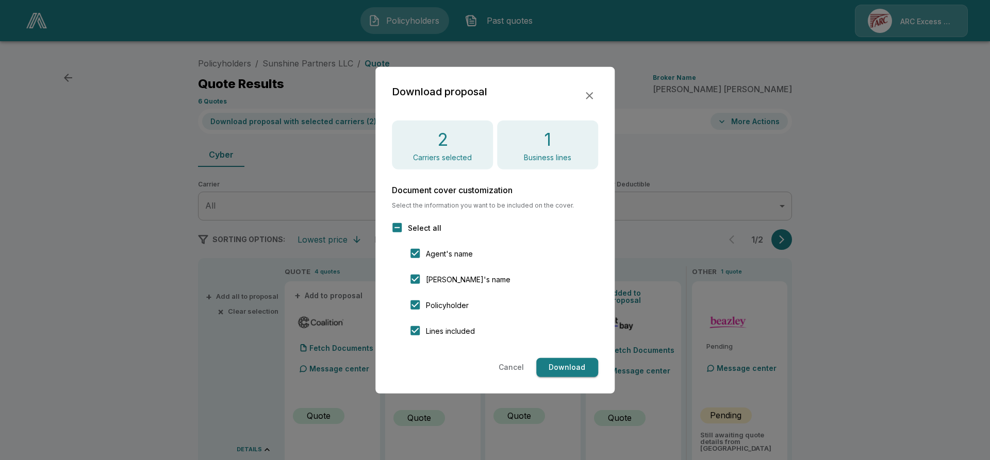
click at [561, 358] on button "Download" at bounding box center [567, 367] width 62 height 19
click at [506, 358] on button "Cancel" at bounding box center [511, 367] width 34 height 19
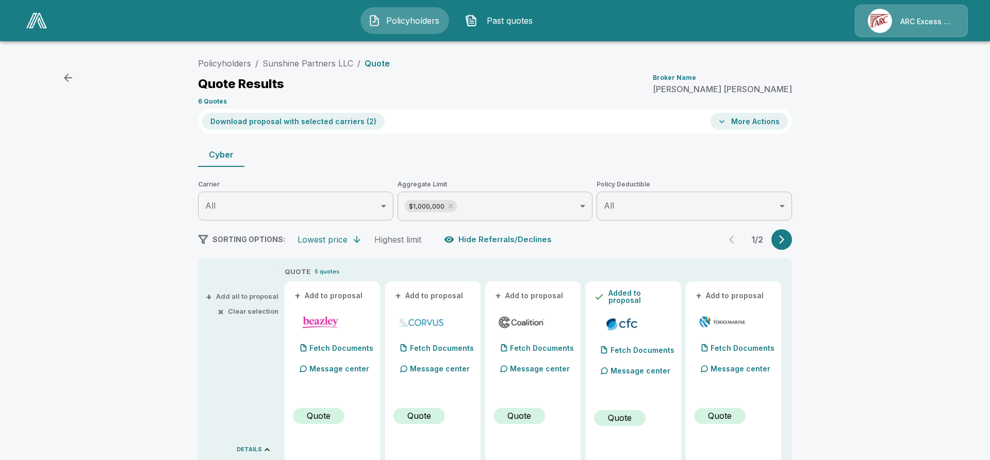
click at [727, 118] on icon "button" at bounding box center [721, 121] width 10 height 10
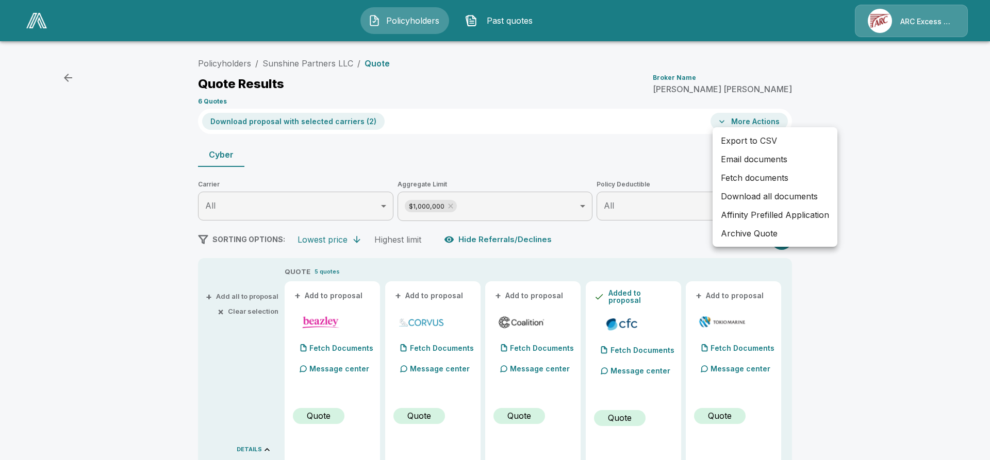
click at [744, 155] on li "Email documents" at bounding box center [774, 159] width 125 height 19
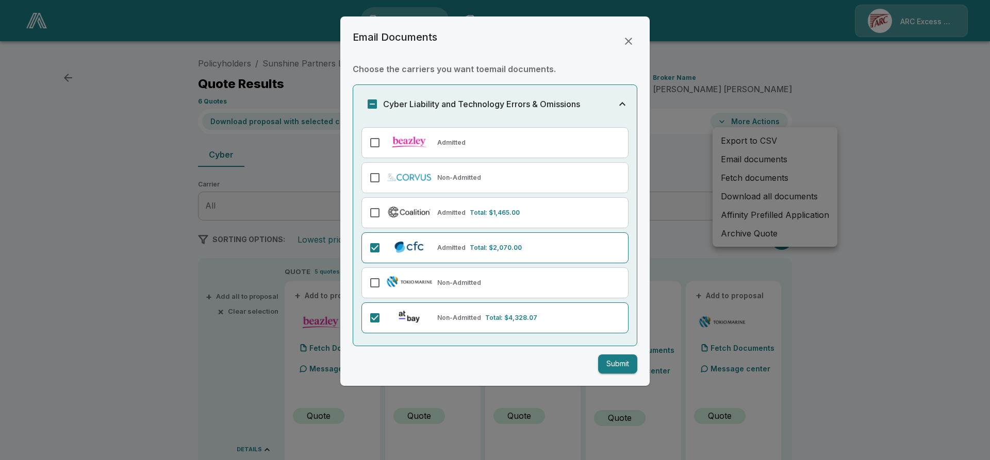
click at [618, 355] on button "Submit" at bounding box center [617, 364] width 39 height 19
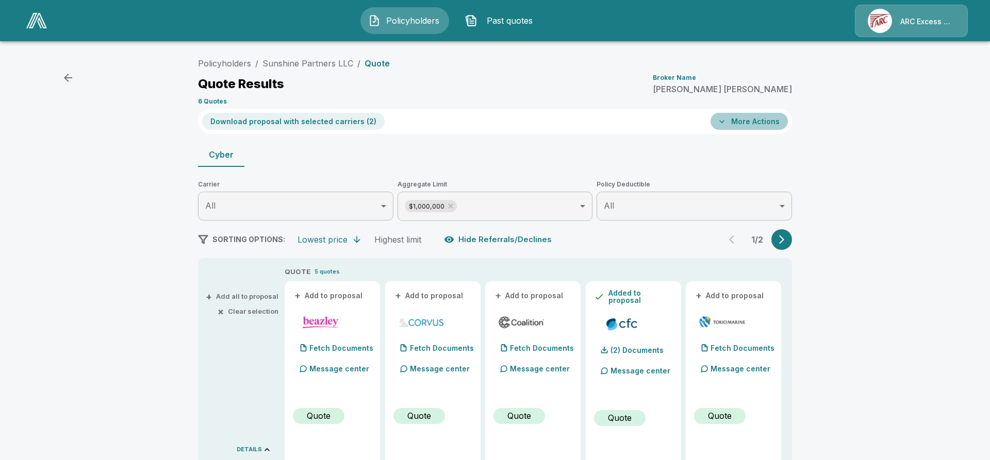
click at [749, 123] on button "More Actions" at bounding box center [748, 121] width 77 height 17
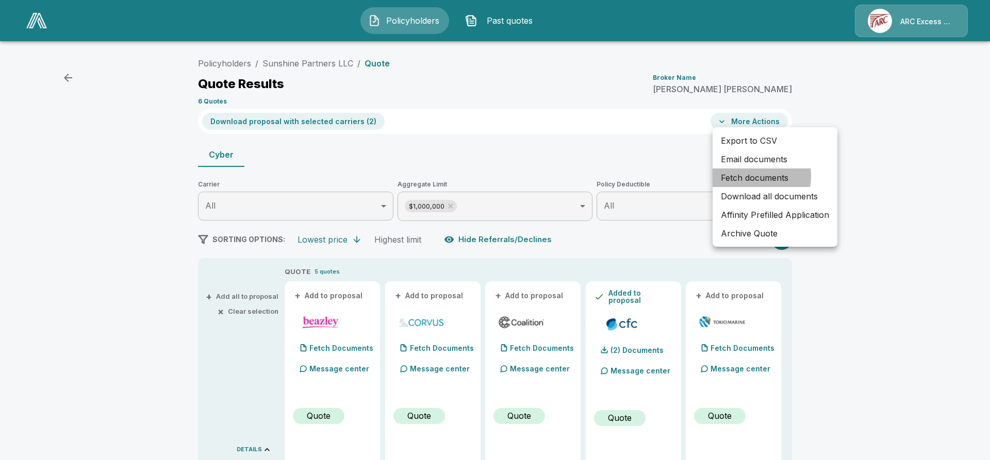
click at [748, 170] on li "Fetch documents" at bounding box center [774, 178] width 125 height 19
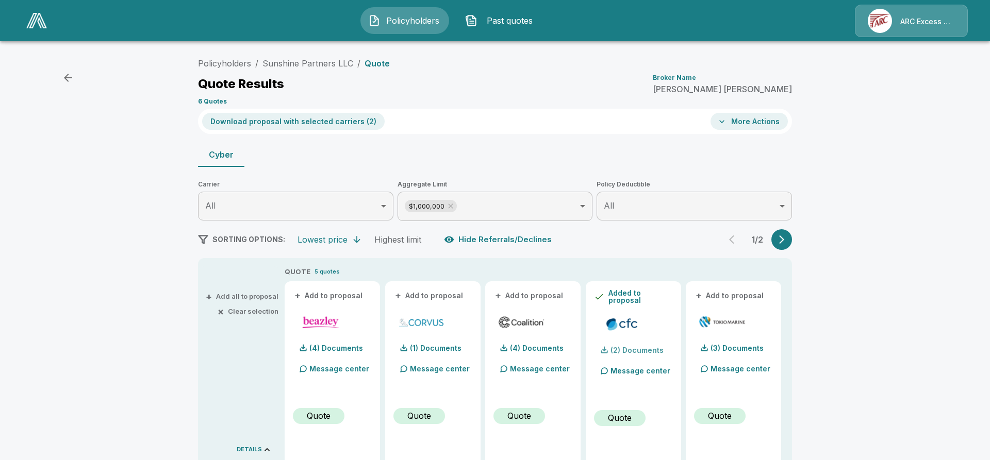
click at [632, 347] on p "(2) Documents" at bounding box center [636, 350] width 53 height 7
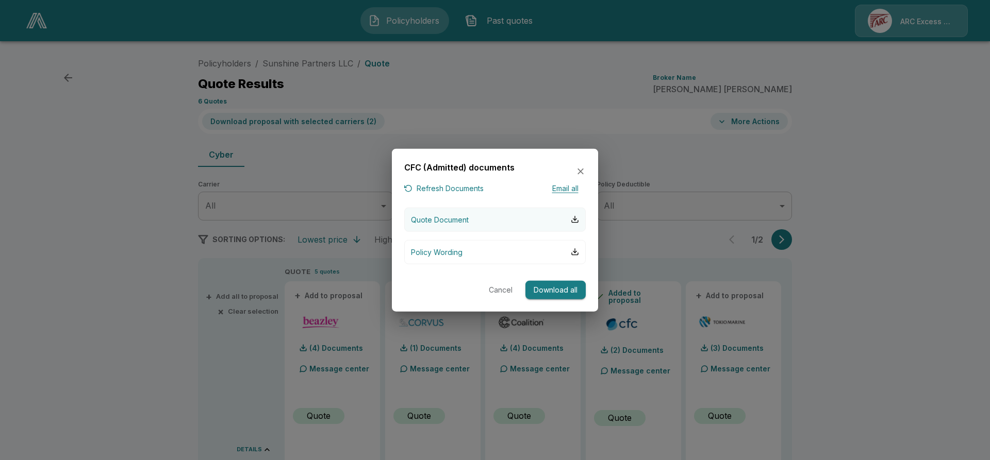
click at [456, 223] on p "Quote Document" at bounding box center [440, 219] width 58 height 11
click at [504, 290] on button "Cancel" at bounding box center [500, 289] width 33 height 19
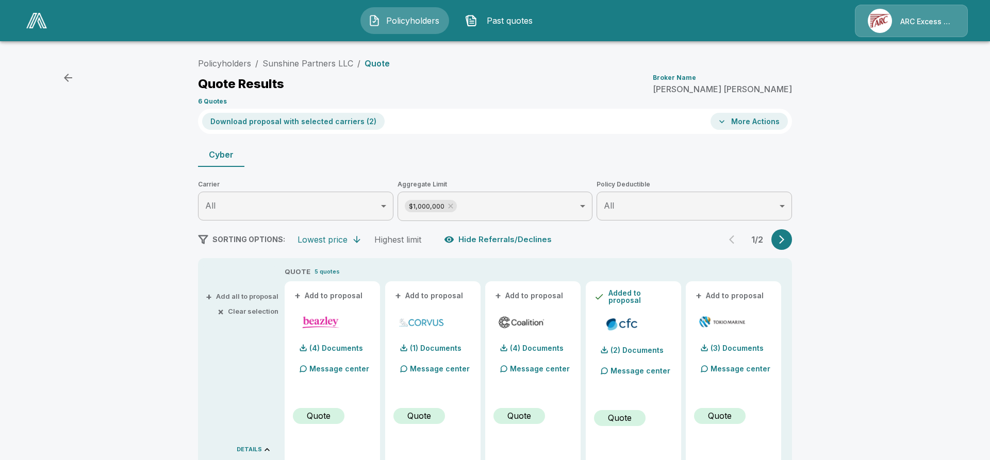
click at [723, 118] on icon "button" at bounding box center [721, 121] width 10 height 10
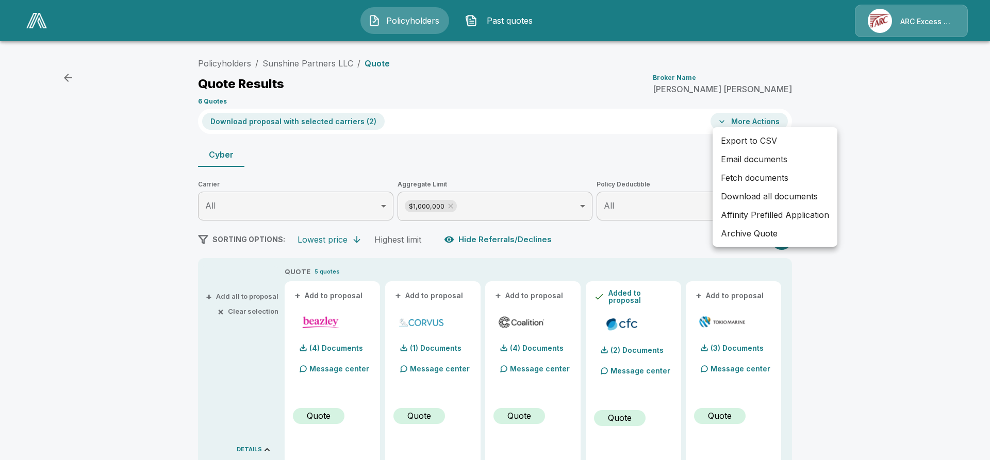
click at [568, 153] on div at bounding box center [495, 230] width 990 height 460
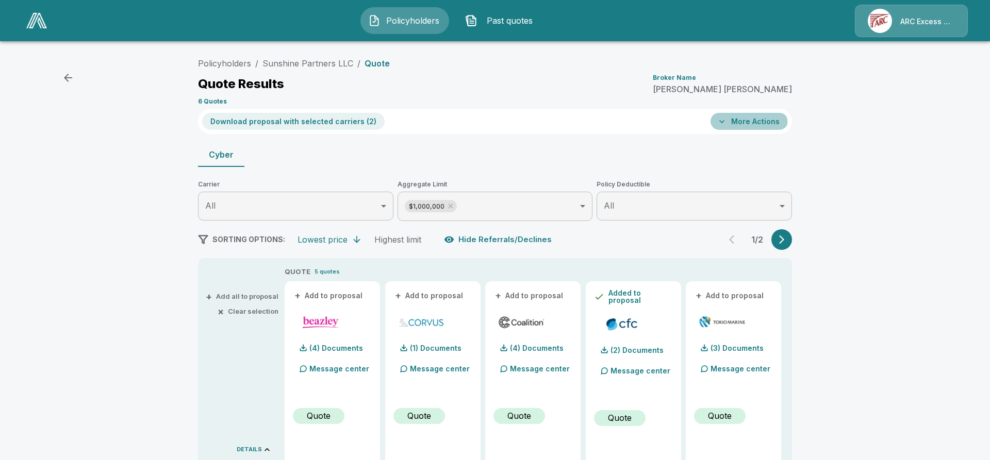
click at [741, 120] on button "More Actions" at bounding box center [748, 121] width 77 height 17
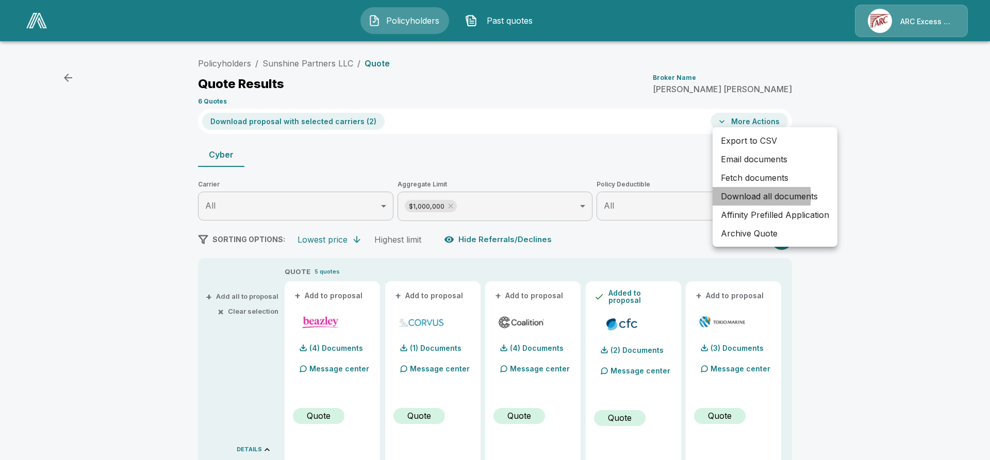
click at [747, 187] on li "Download all documents" at bounding box center [774, 196] width 125 height 19
click at [772, 206] on li "Affinity Prefilled Application" at bounding box center [774, 215] width 125 height 19
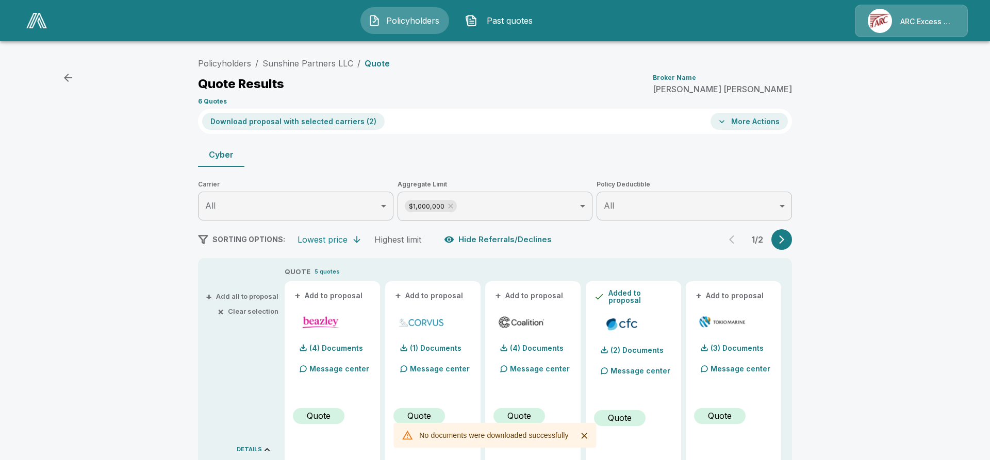
click at [579, 434] on icon "Close" at bounding box center [584, 436] width 10 height 10
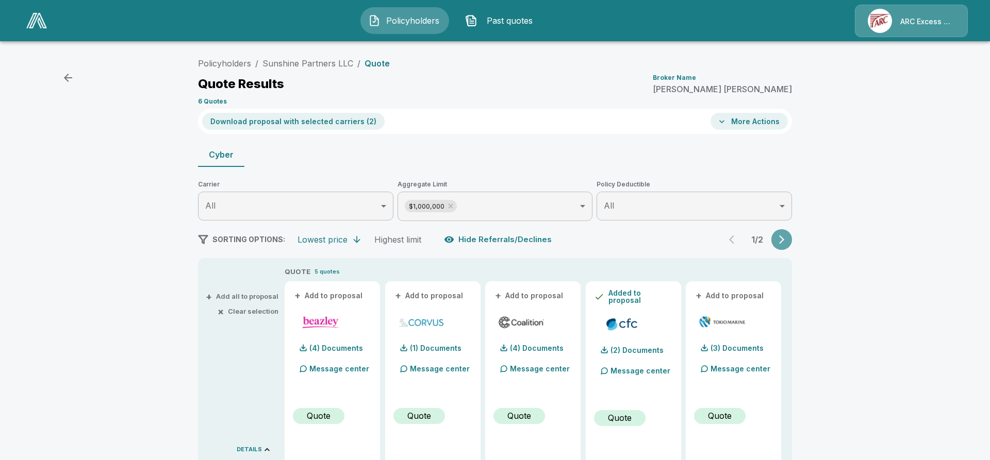
click at [787, 234] on button "button" at bounding box center [781, 239] width 21 height 21
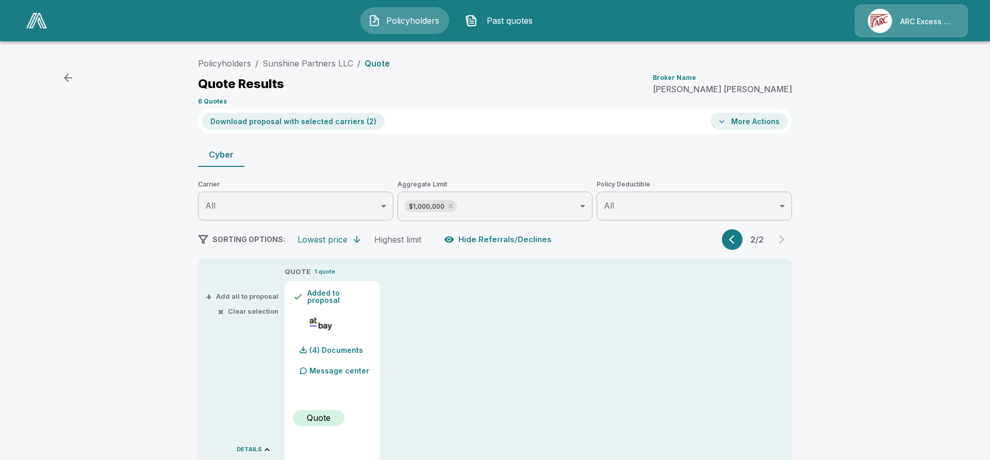
click at [249, 309] on button "× Clear selection" at bounding box center [249, 311] width 59 height 7
click at [729, 236] on icon "button" at bounding box center [731, 240] width 5 height 9
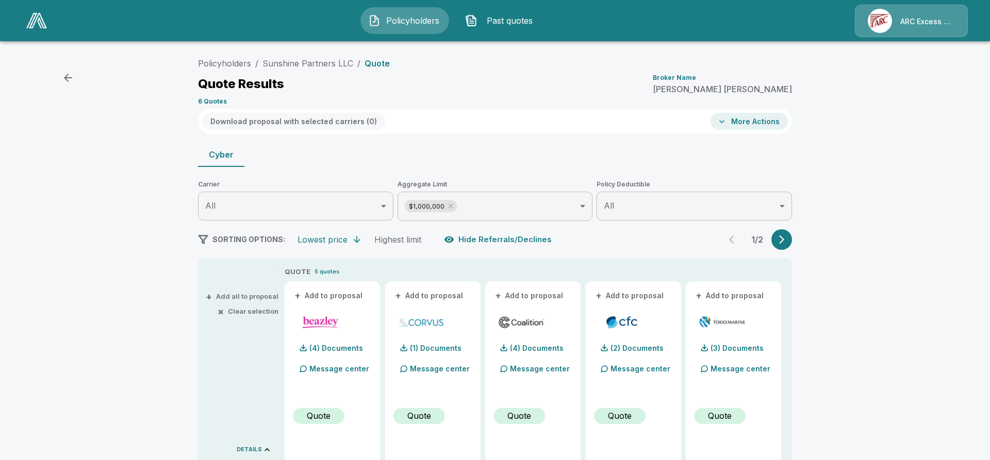
click at [224, 308] on span "×" at bounding box center [221, 311] width 6 height 7
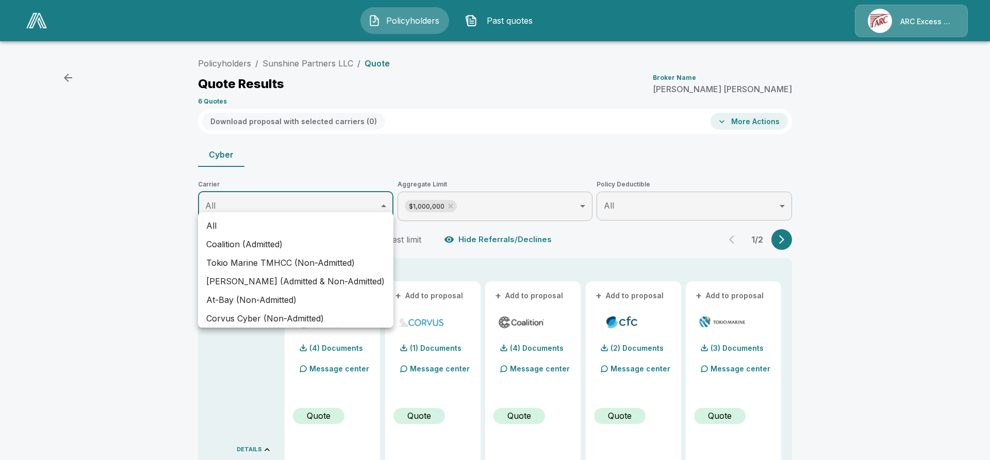
click at [248, 198] on div at bounding box center [495, 230] width 990 height 460
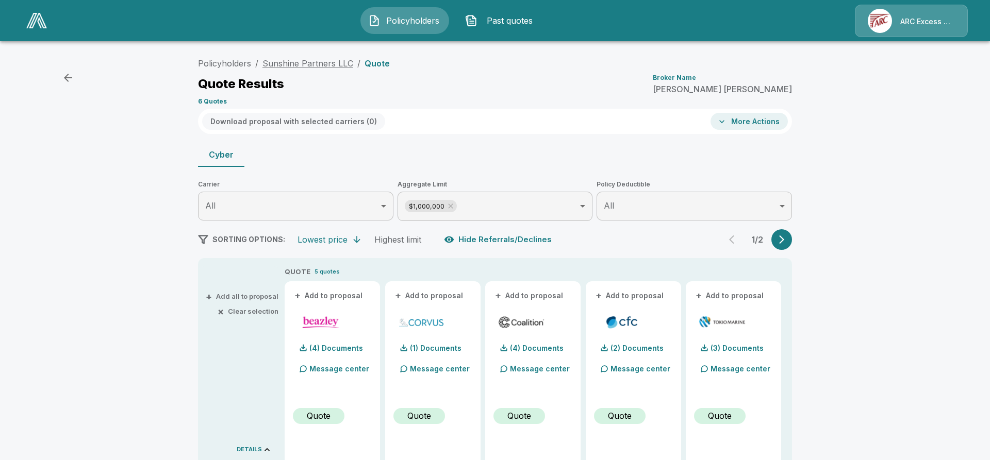
click at [301, 59] on link "Sunshine Partners LLC" at bounding box center [307, 63] width 91 height 10
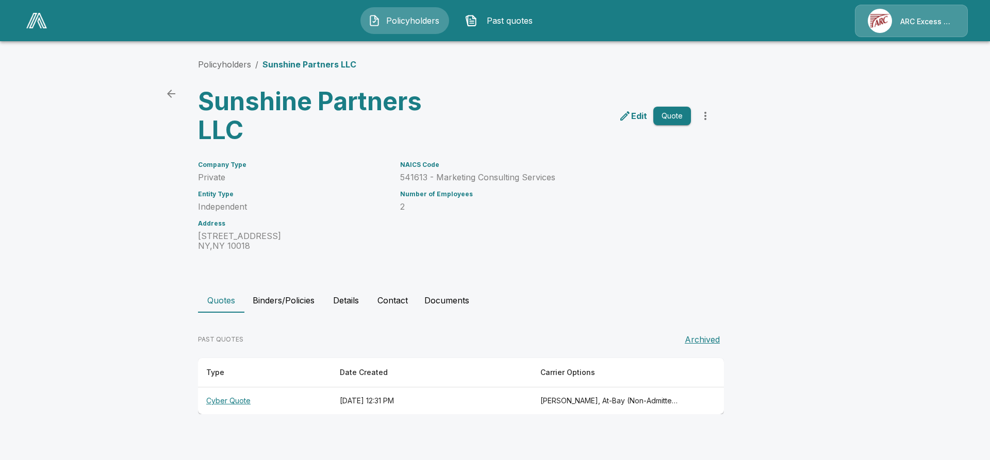
click at [217, 388] on th "Cyber Quote" at bounding box center [265, 401] width 134 height 27
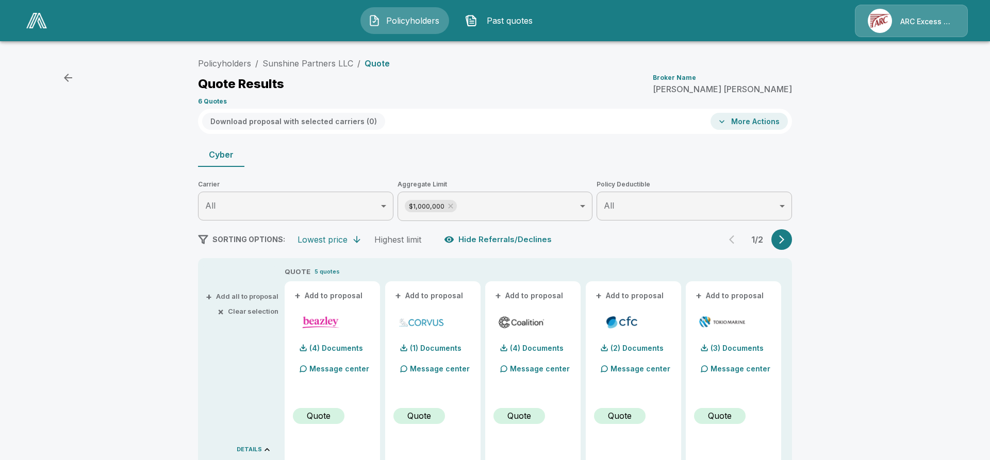
click at [751, 122] on button "More Actions" at bounding box center [748, 121] width 77 height 17
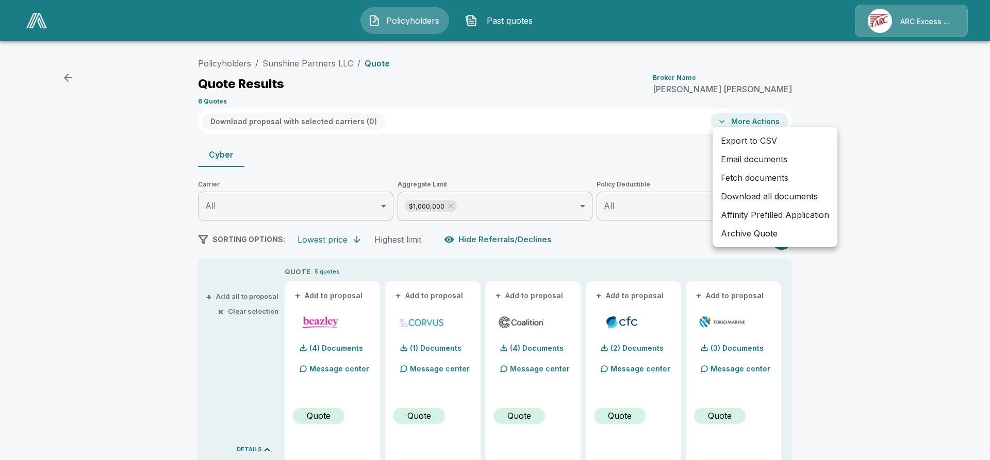
click at [84, 258] on div at bounding box center [495, 230] width 990 height 460
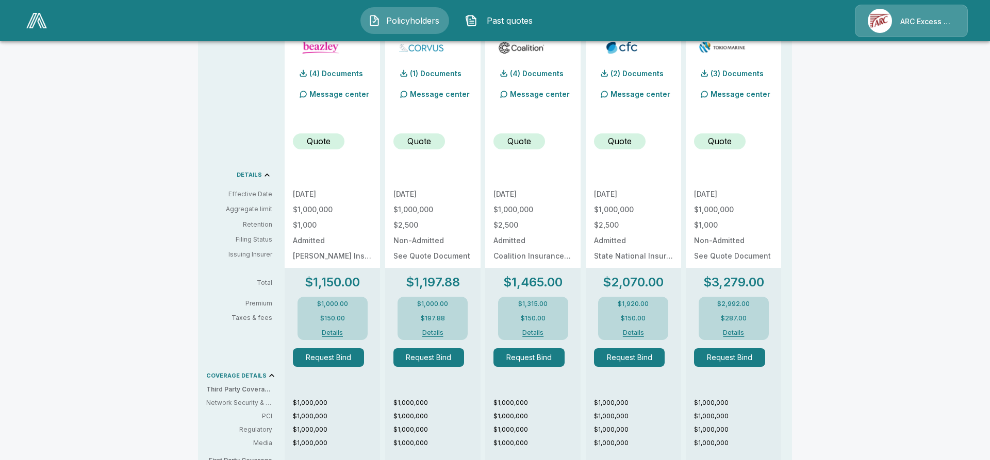
scroll to position [15, 0]
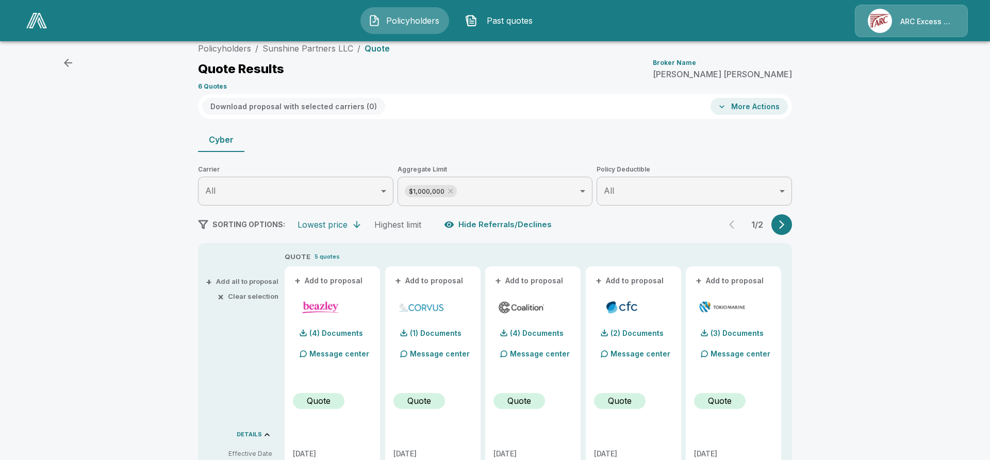
click at [235, 278] on button "+ Add all to proposal" at bounding box center [243, 281] width 71 height 7
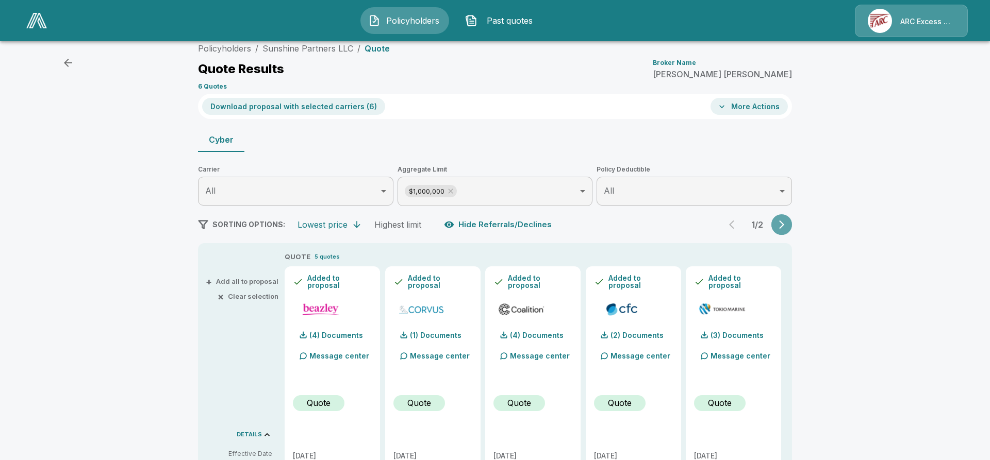
click at [781, 220] on icon "button" at bounding box center [781, 225] width 10 height 10
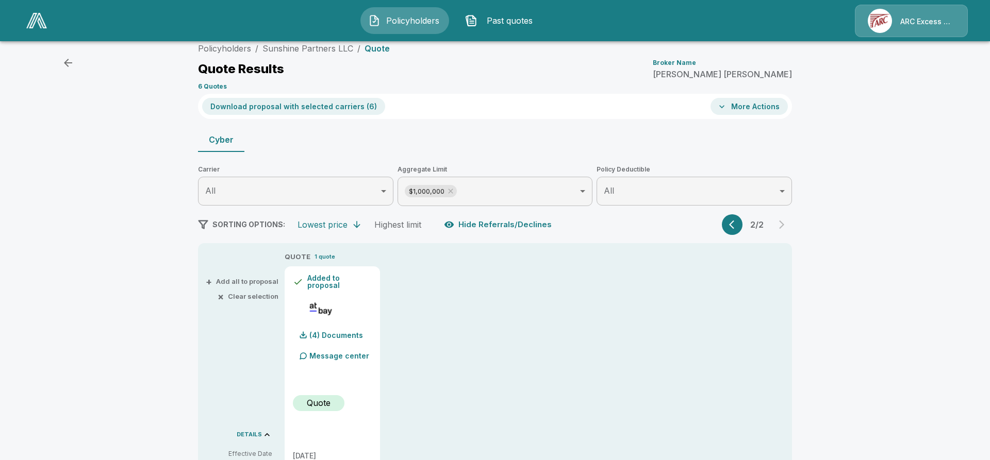
click at [729, 221] on icon "button" at bounding box center [731, 225] width 5 height 9
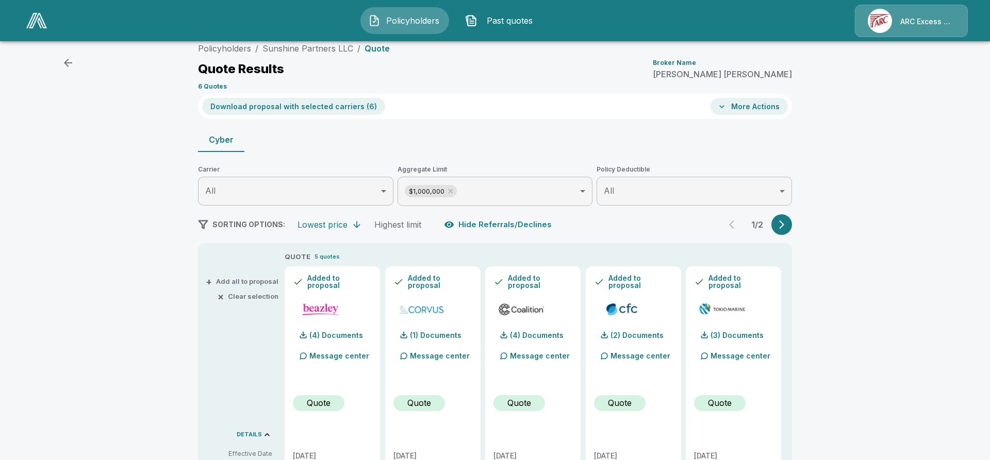
click at [755, 104] on button "More Actions" at bounding box center [748, 106] width 77 height 17
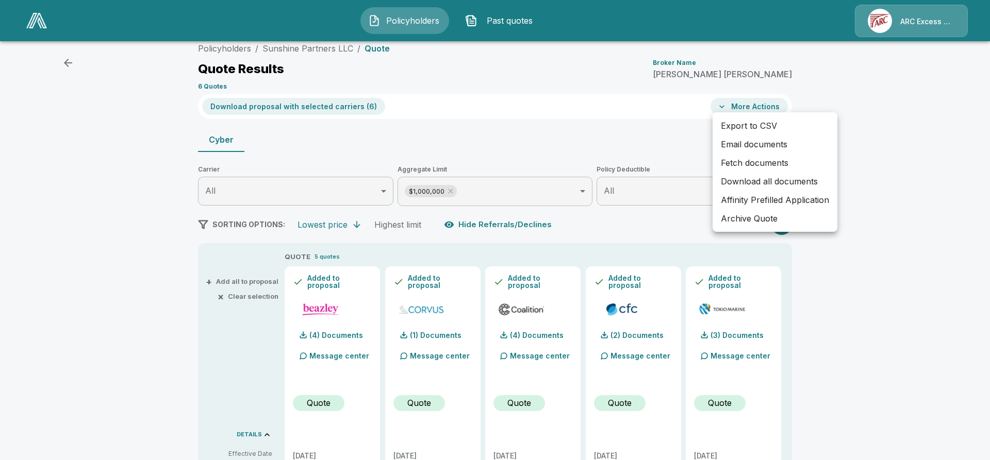
click at [755, 104] on div at bounding box center [495, 230] width 990 height 460
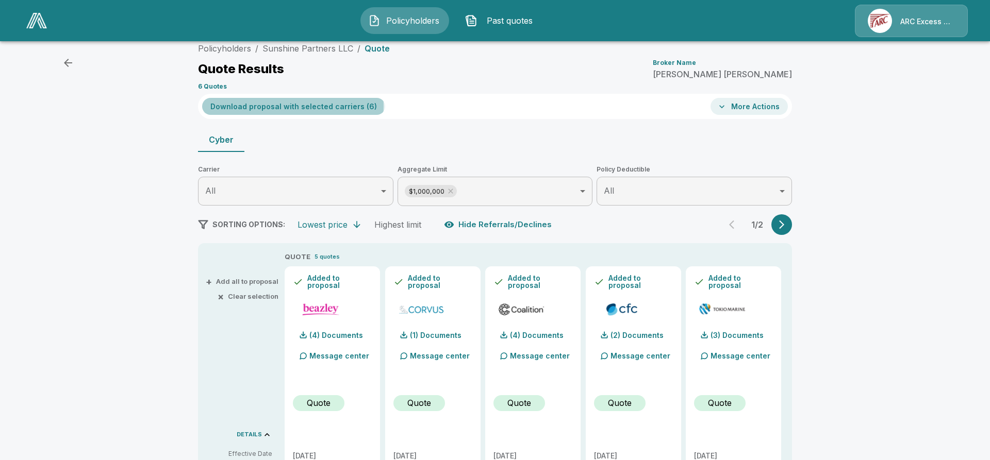
click at [292, 103] on button "Download proposal with selected carriers ( 6 )" at bounding box center [293, 106] width 183 height 17
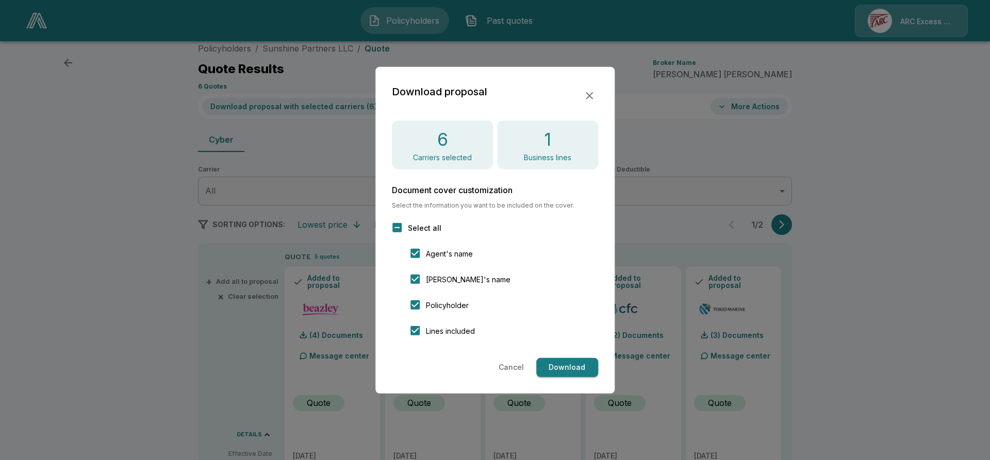
click at [555, 358] on button "Download" at bounding box center [567, 367] width 62 height 19
